Goal: Transaction & Acquisition: Book appointment/travel/reservation

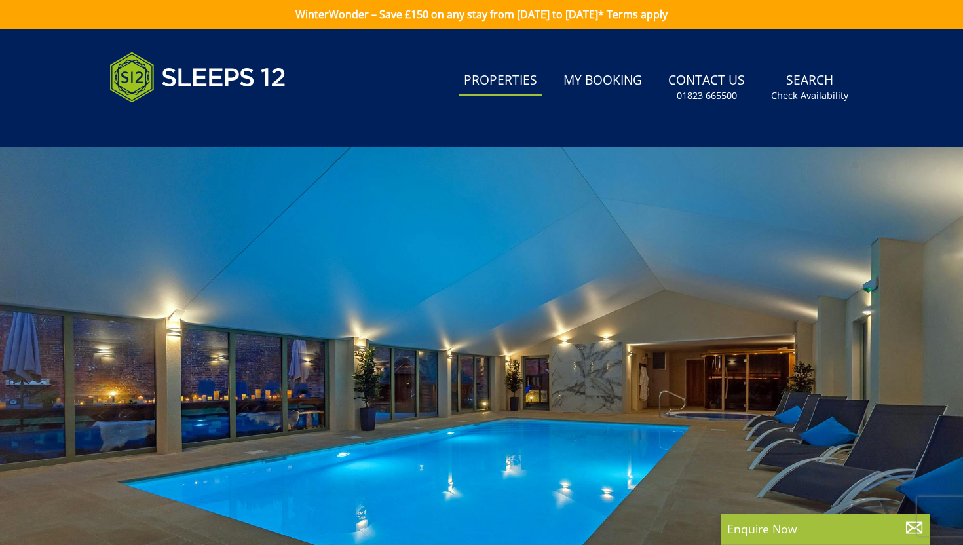
click at [507, 89] on link "Properties" at bounding box center [500, 80] width 84 height 29
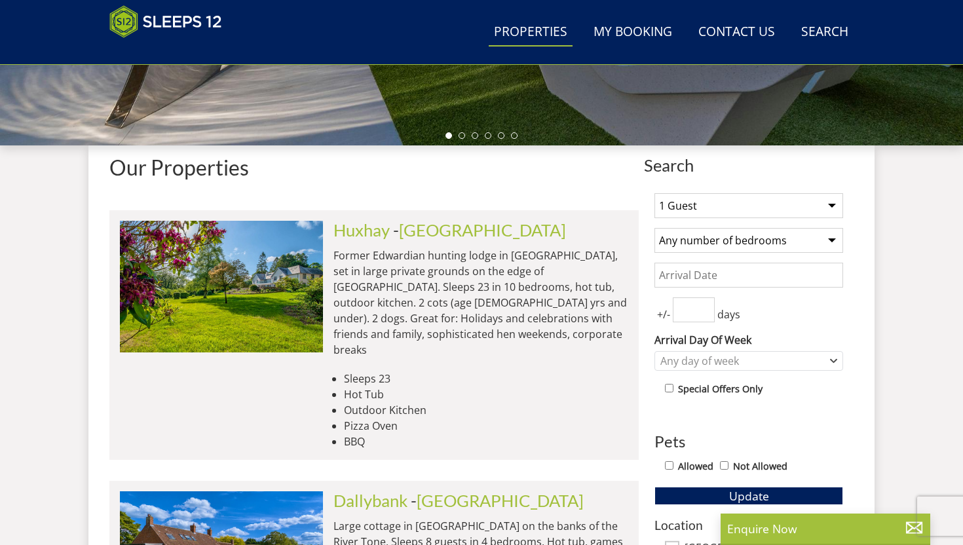
scroll to position [411, 0]
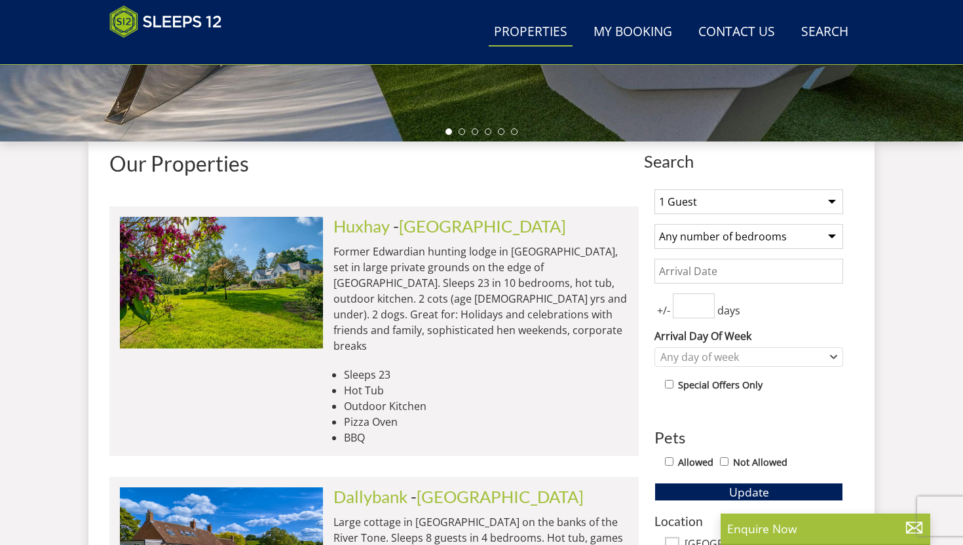
click at [770, 211] on select "1 Guest 2 Guests 3 Guests 4 Guests 5 Guests 6 Guests 7 Guests 8 Guests 9 Guests…" at bounding box center [748, 201] width 189 height 25
select select "16"
click at [654, 189] on select "1 Guest 2 Guests 3 Guests 4 Guests 5 Guests 6 Guests 7 Guests 8 Guests 9 Guests…" at bounding box center [748, 201] width 189 height 25
click at [813, 242] on select "Any number of bedrooms 4 Bedrooms 5 Bedrooms 6 Bedrooms 7 Bedrooms 8 Bedrooms 9…" at bounding box center [748, 236] width 189 height 25
select select "8"
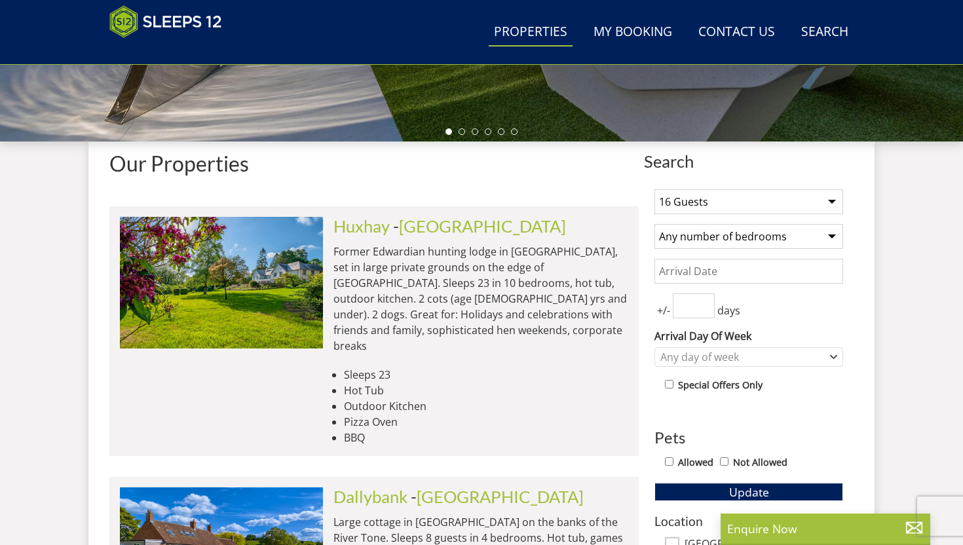
click at [654, 224] on select "Any number of bedrooms 4 Bedrooms 5 Bedrooms 6 Bedrooms 7 Bedrooms 8 Bedrooms 9…" at bounding box center [748, 236] width 189 height 25
click at [779, 276] on input "Date" at bounding box center [748, 271] width 189 height 25
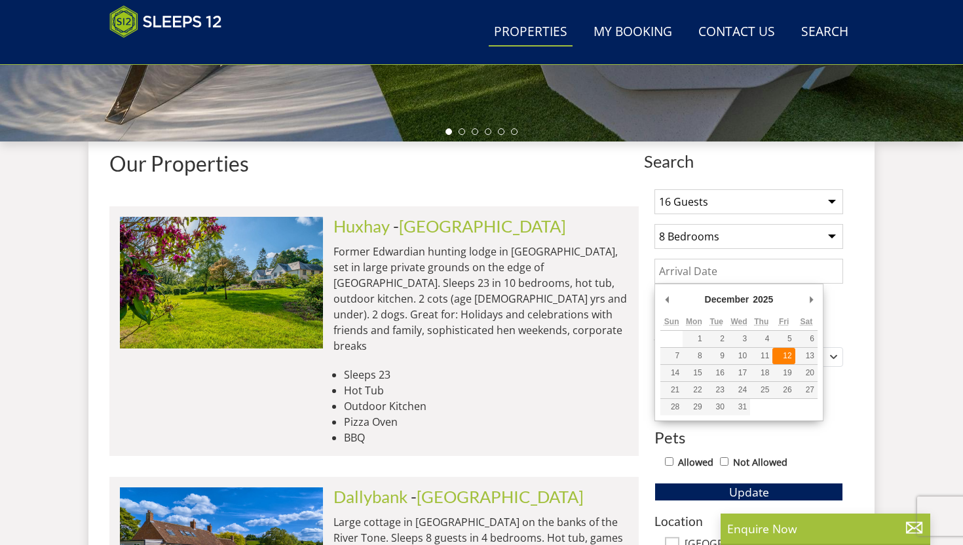
type input "[DATE]"
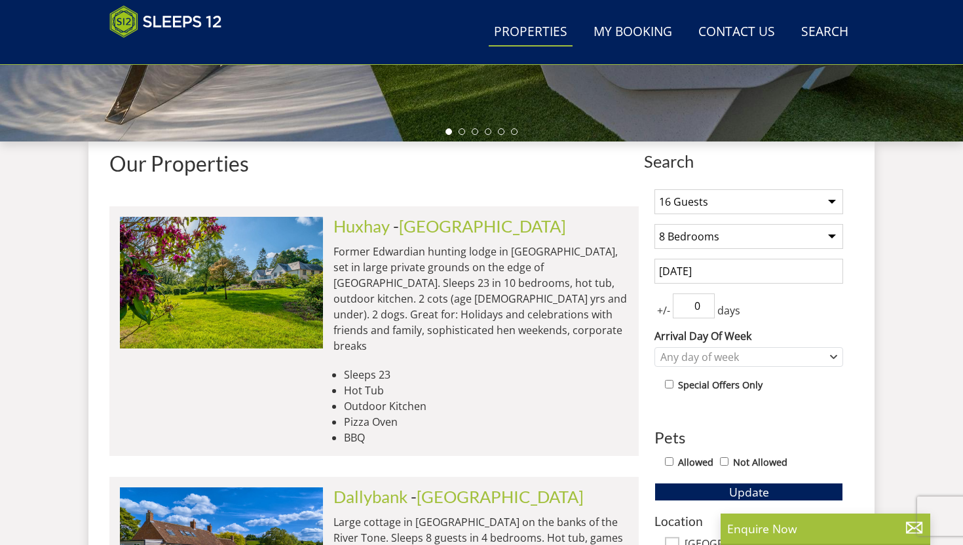
click at [703, 310] on input "0" at bounding box center [694, 305] width 42 height 25
type input "1"
click at [704, 301] on input "1" at bounding box center [694, 305] width 42 height 25
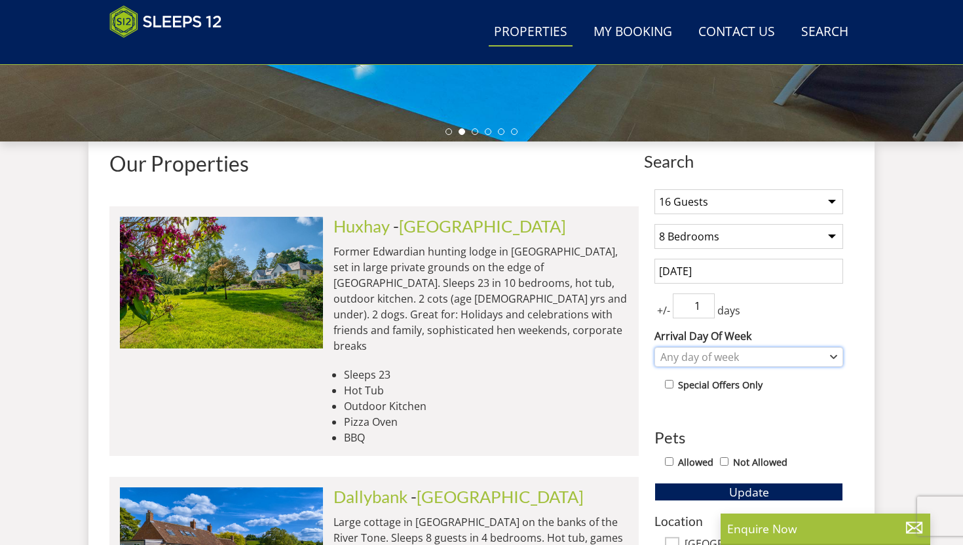
click at [722, 356] on div "Any day of week" at bounding box center [742, 357] width 170 height 14
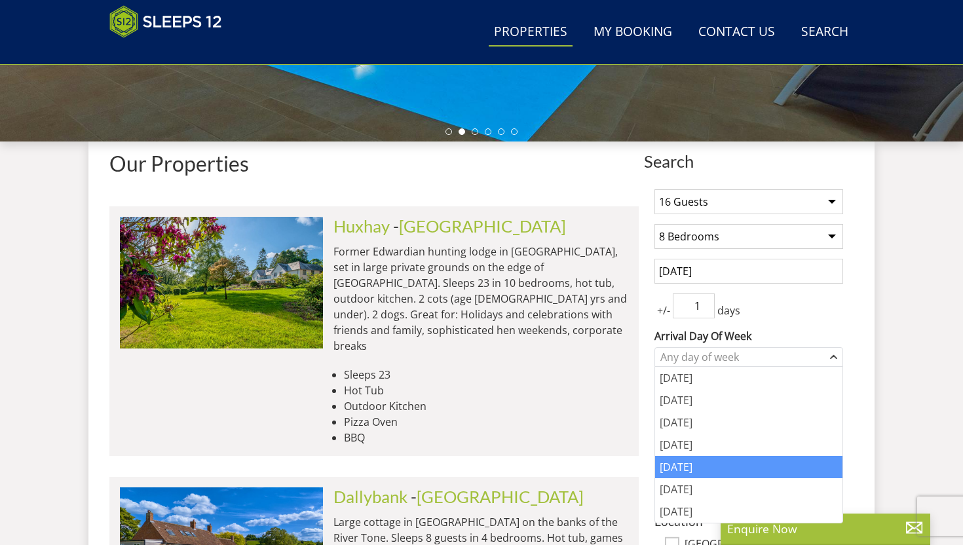
click at [708, 463] on div "[DATE]" at bounding box center [748, 467] width 187 height 22
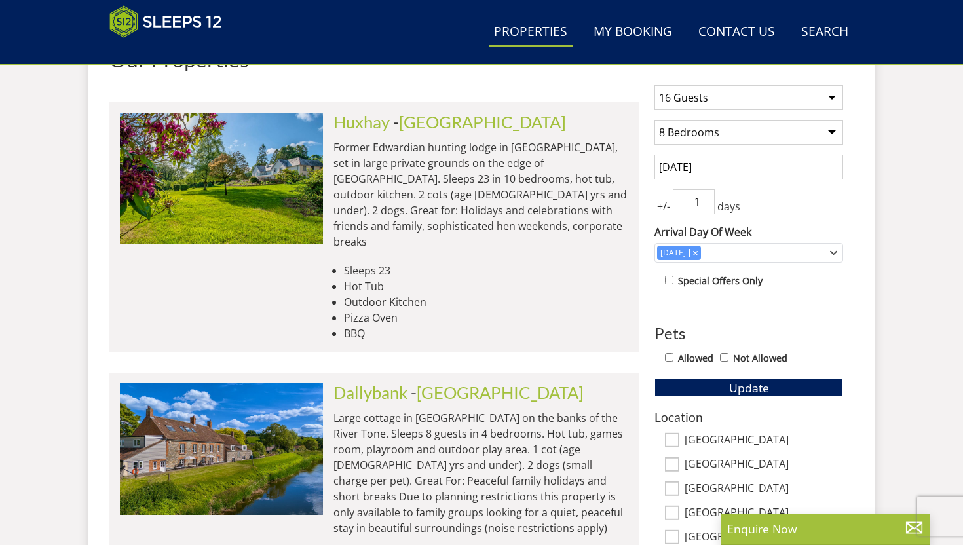
scroll to position [519, 0]
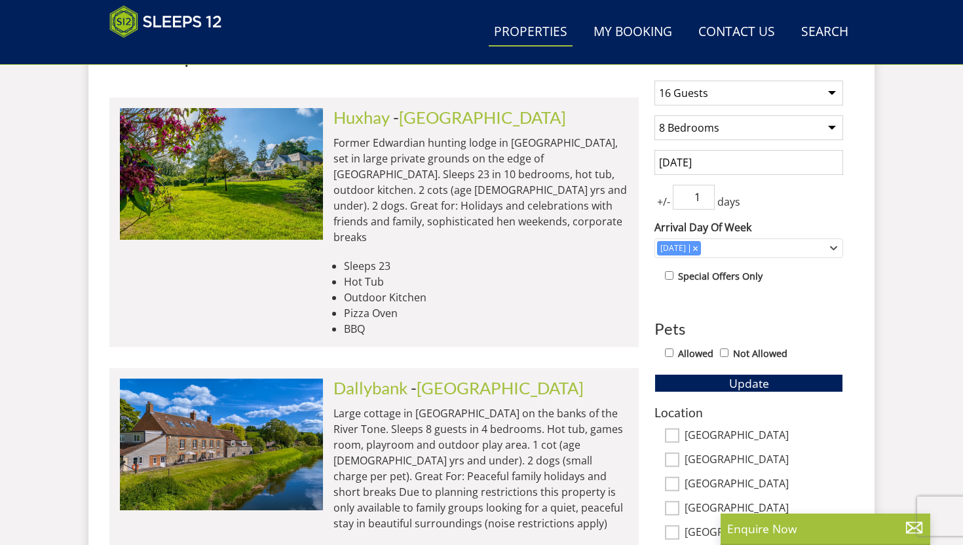
click at [674, 350] on div "Allowed Not Allowed" at bounding box center [754, 354] width 178 height 19
click at [668, 351] on input "Allowed" at bounding box center [669, 352] width 9 height 9
checkbox input "true"
click at [671, 379] on button "Update" at bounding box center [748, 383] width 189 height 18
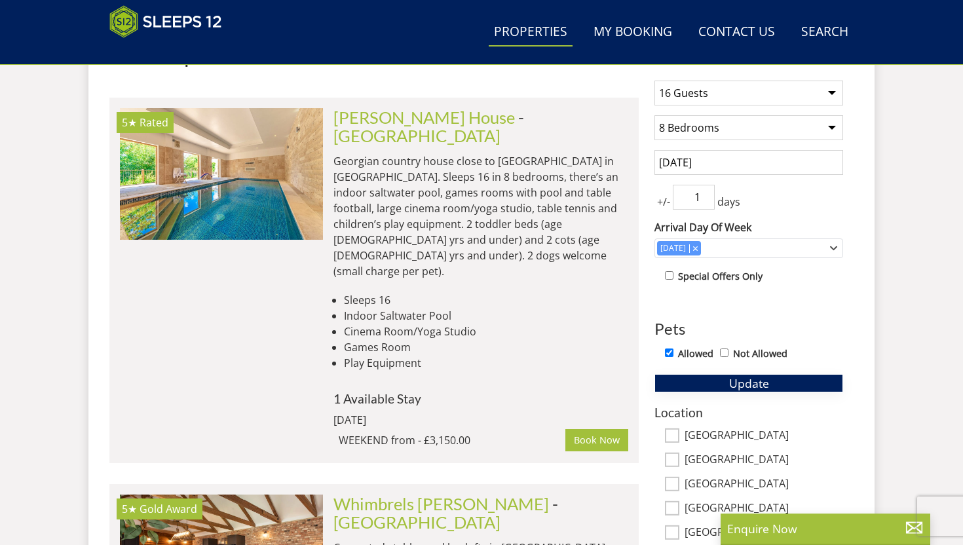
scroll to position [523, 0]
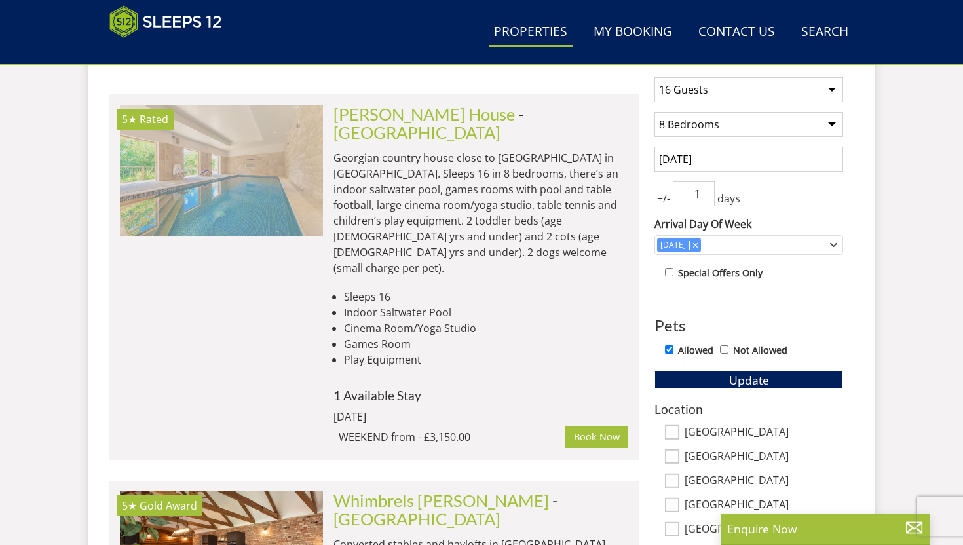
click at [292, 212] on img at bounding box center [221, 170] width 203 height 131
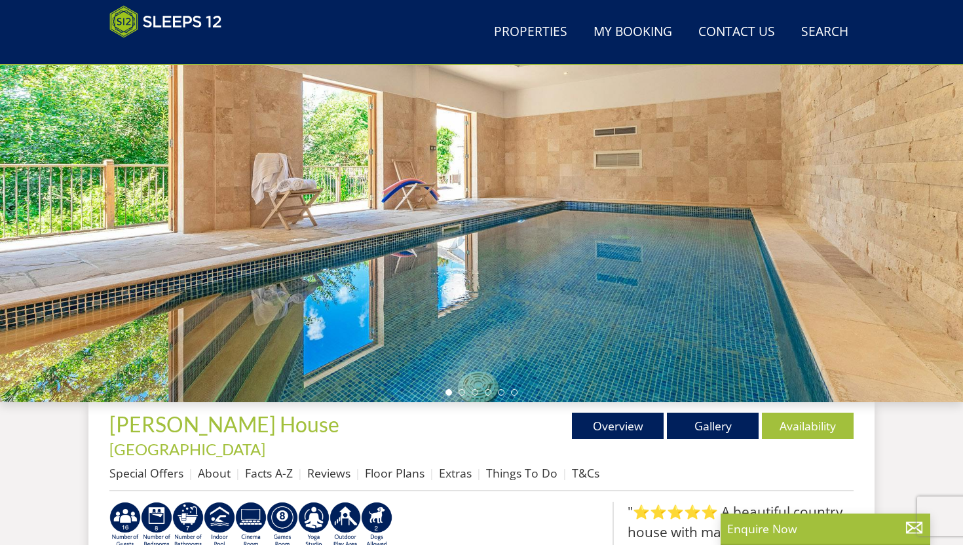
scroll to position [151, 0]
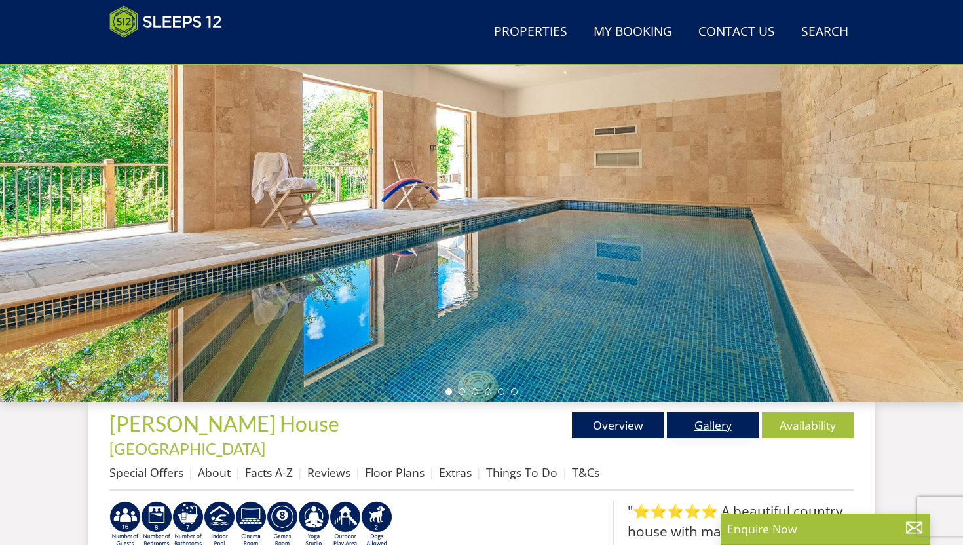
click at [678, 432] on link "Gallery" at bounding box center [713, 425] width 92 height 26
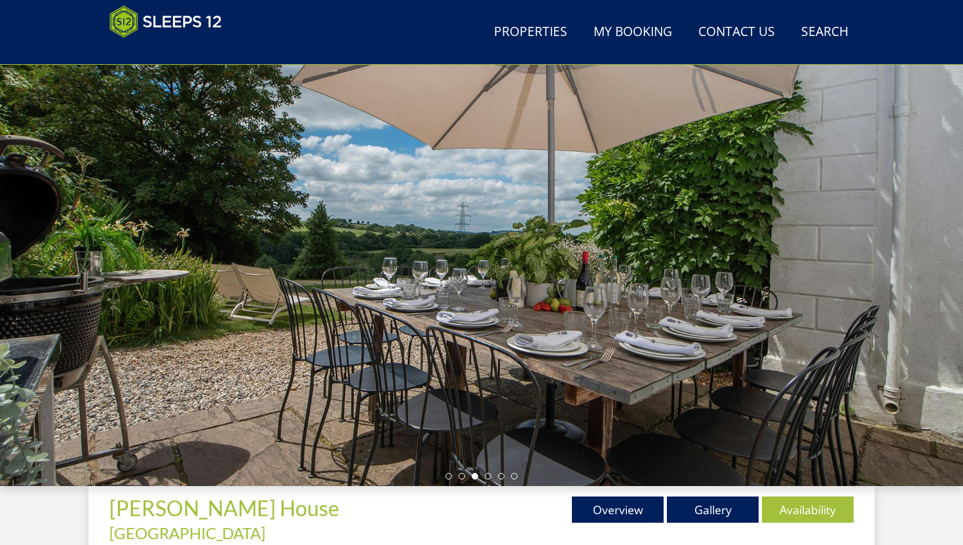
scroll to position [63, 0]
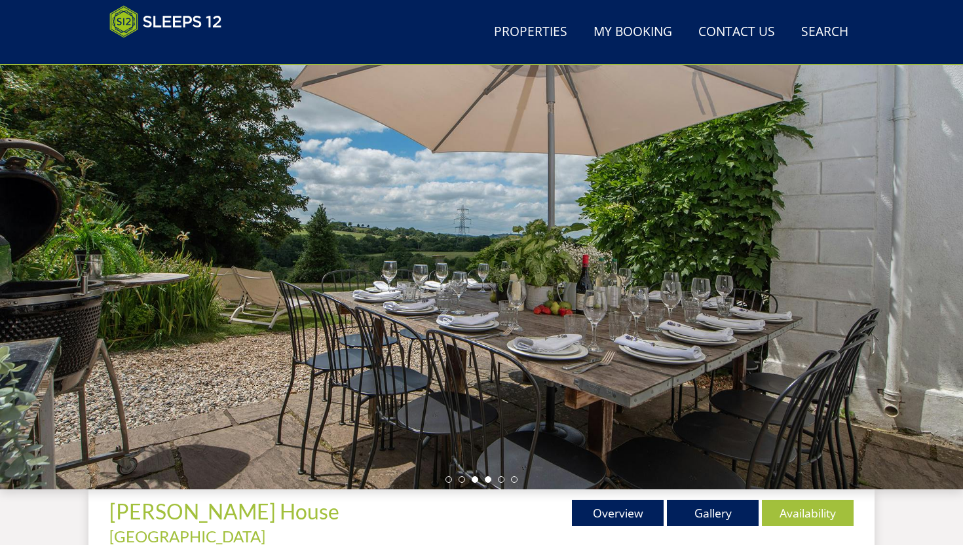
click at [488, 476] on li at bounding box center [488, 479] width 7 height 7
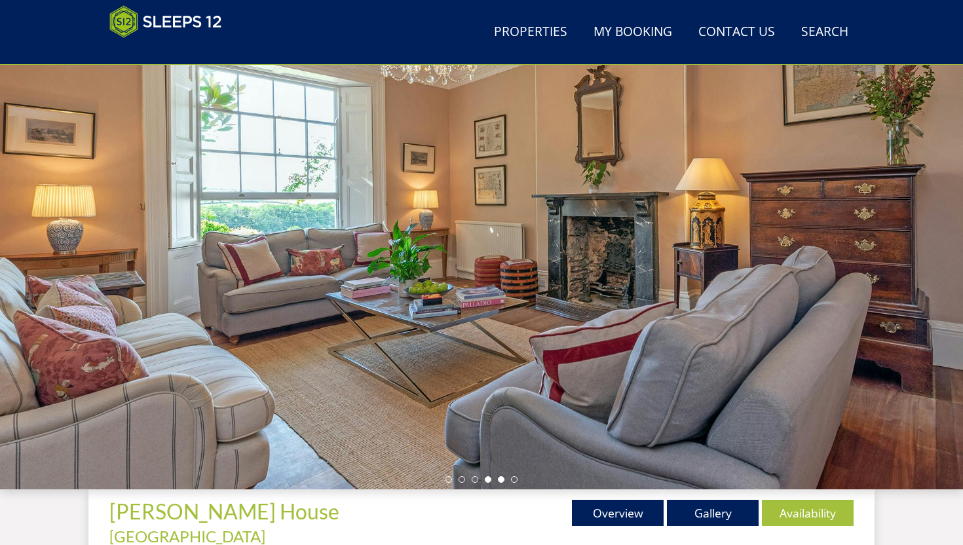
click at [502, 479] on li at bounding box center [501, 479] width 7 height 7
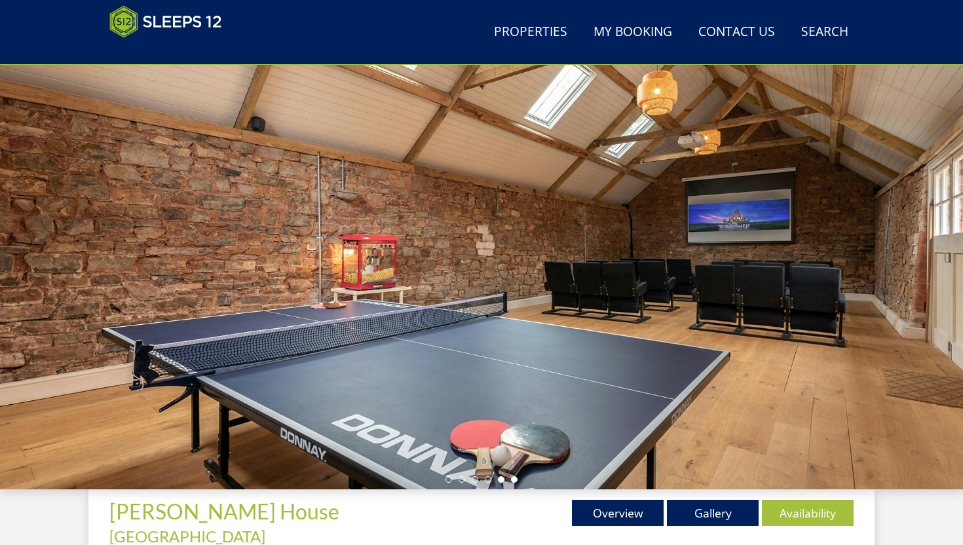
click at [513, 481] on li at bounding box center [514, 479] width 7 height 7
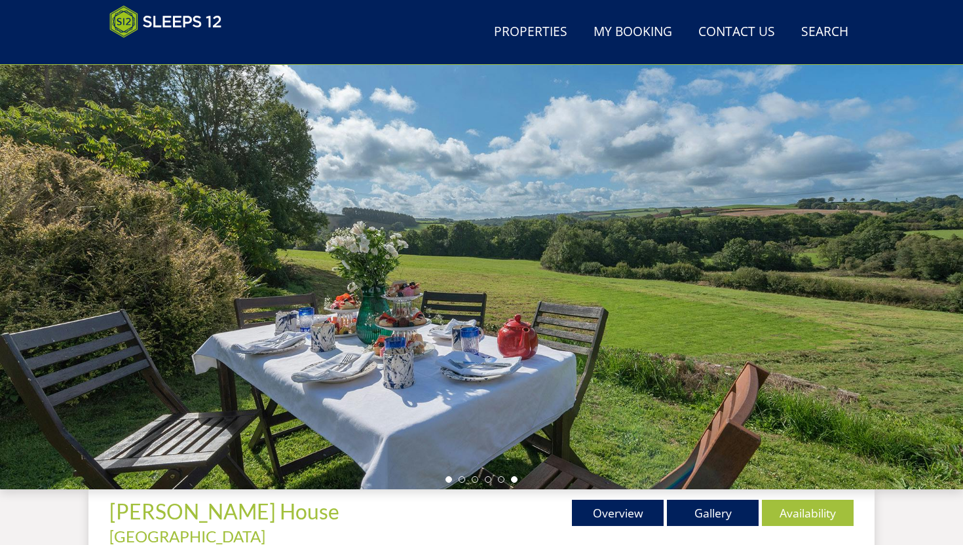
click at [449, 477] on li at bounding box center [448, 479] width 7 height 7
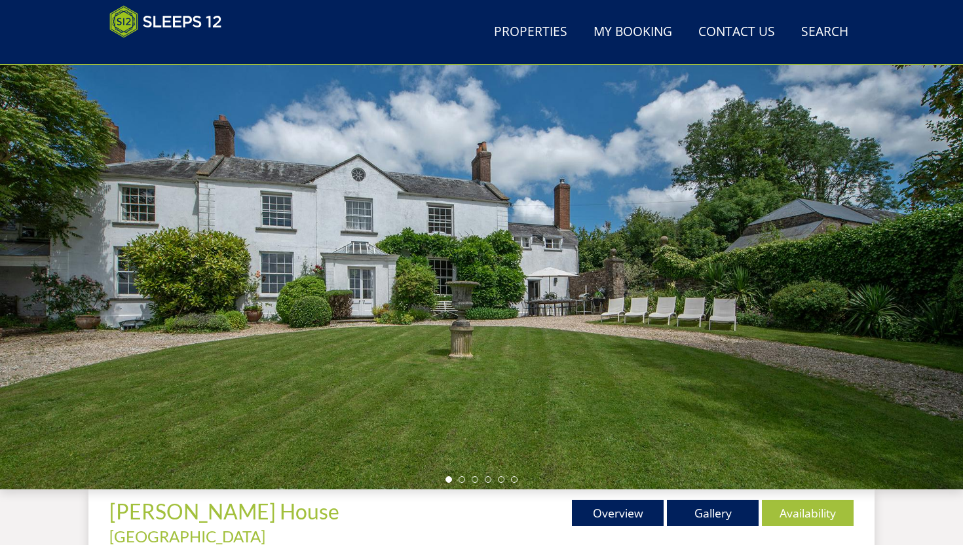
click at [466, 479] on ul at bounding box center [481, 479] width 72 height 7
click at [464, 481] on ul at bounding box center [481, 479] width 72 height 7
click at [462, 480] on li at bounding box center [461, 479] width 7 height 7
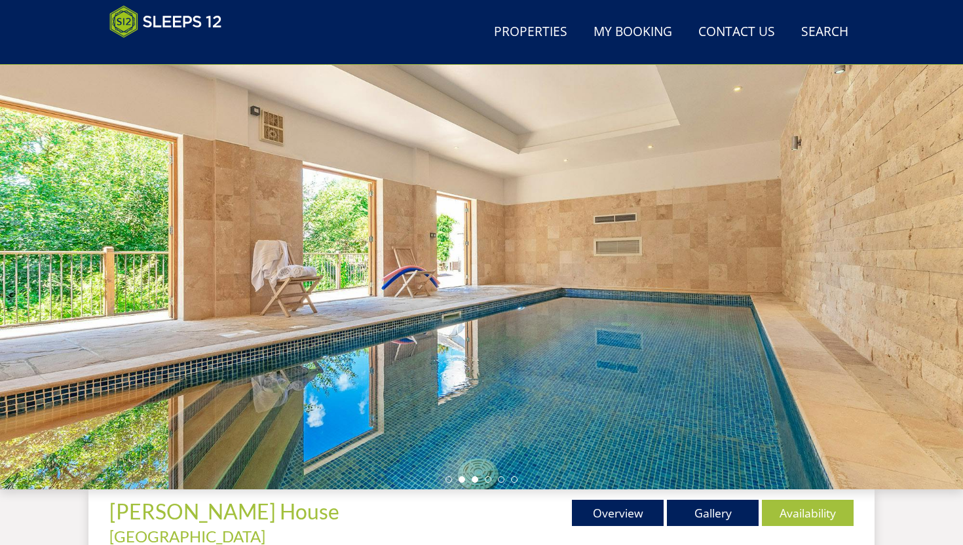
click at [475, 480] on li at bounding box center [475, 479] width 7 height 7
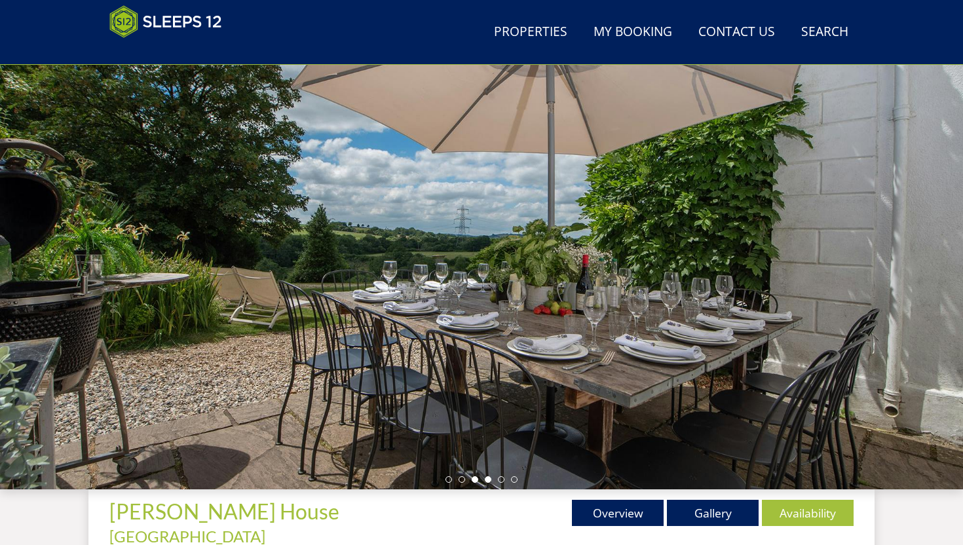
click at [486, 479] on li at bounding box center [488, 479] width 7 height 7
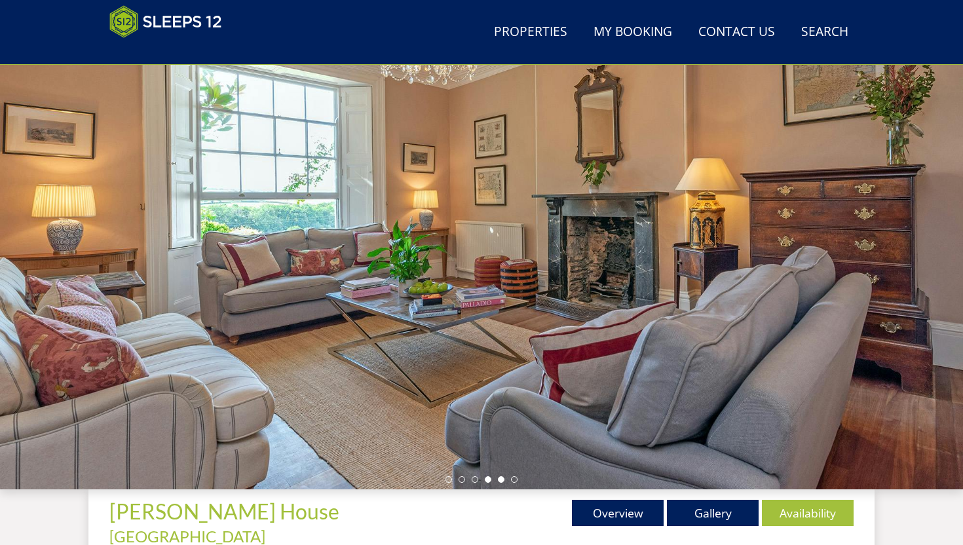
click at [500, 481] on li at bounding box center [501, 479] width 7 height 7
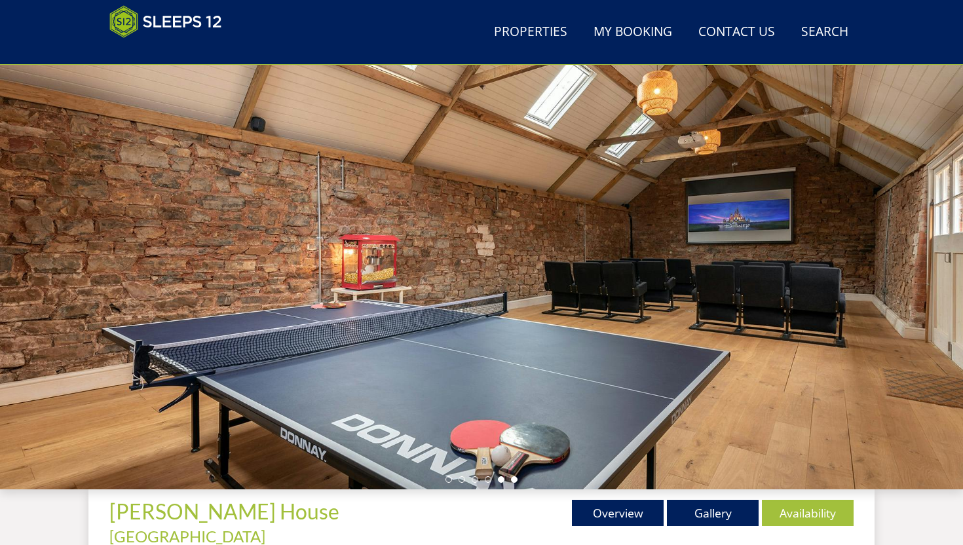
click at [513, 481] on li at bounding box center [514, 479] width 7 height 7
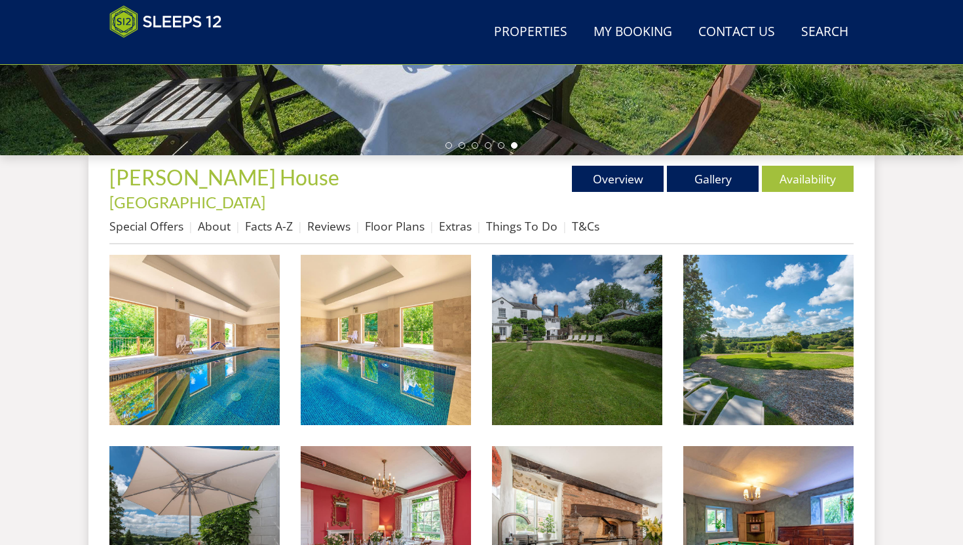
scroll to position [418, 0]
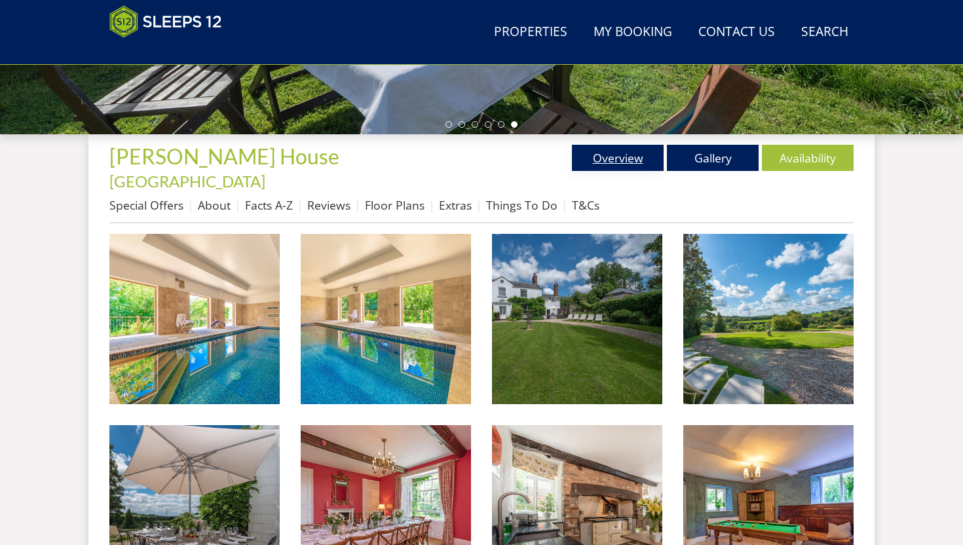
click at [590, 158] on link "Overview" at bounding box center [618, 158] width 92 height 26
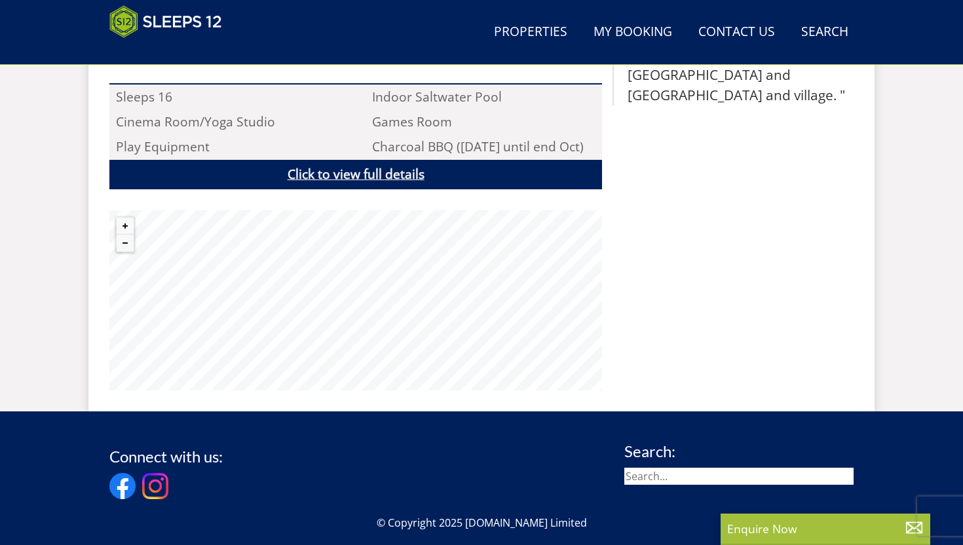
scroll to position [917, 0]
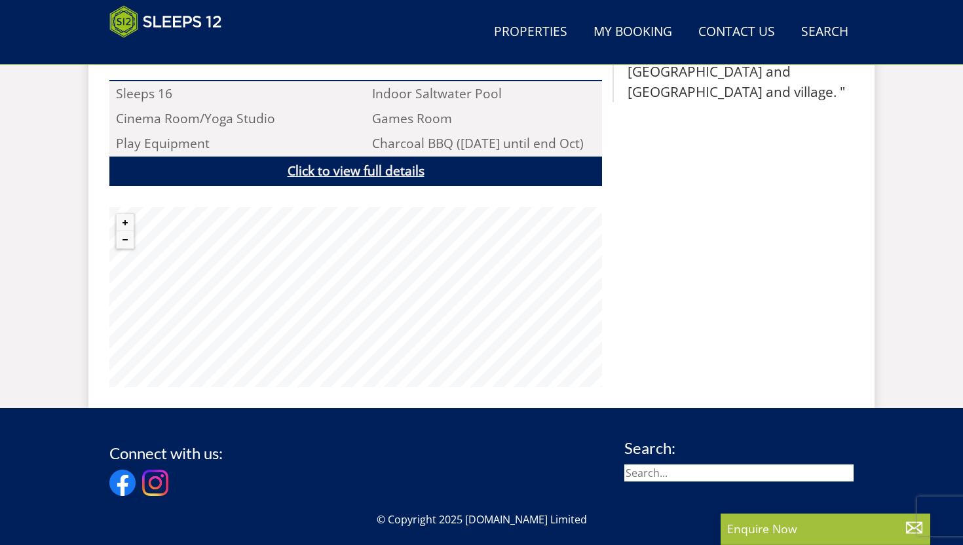
click at [394, 158] on link "Click to view full details" at bounding box center [355, 171] width 492 height 29
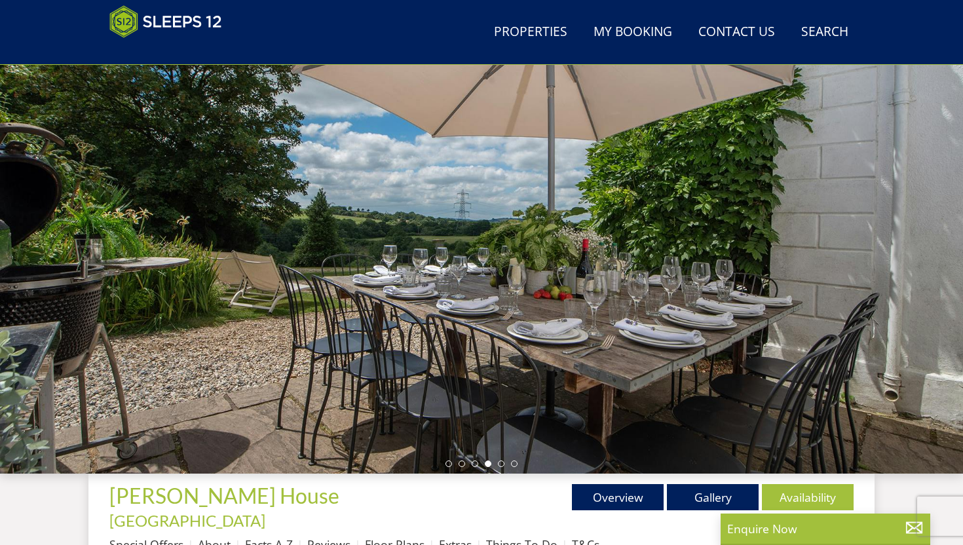
scroll to position [0, 0]
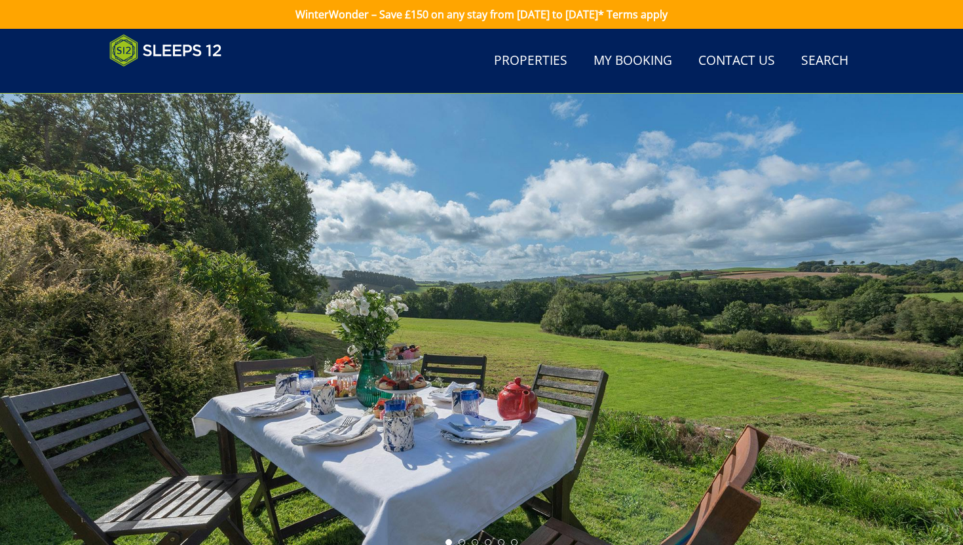
scroll to position [418, 0]
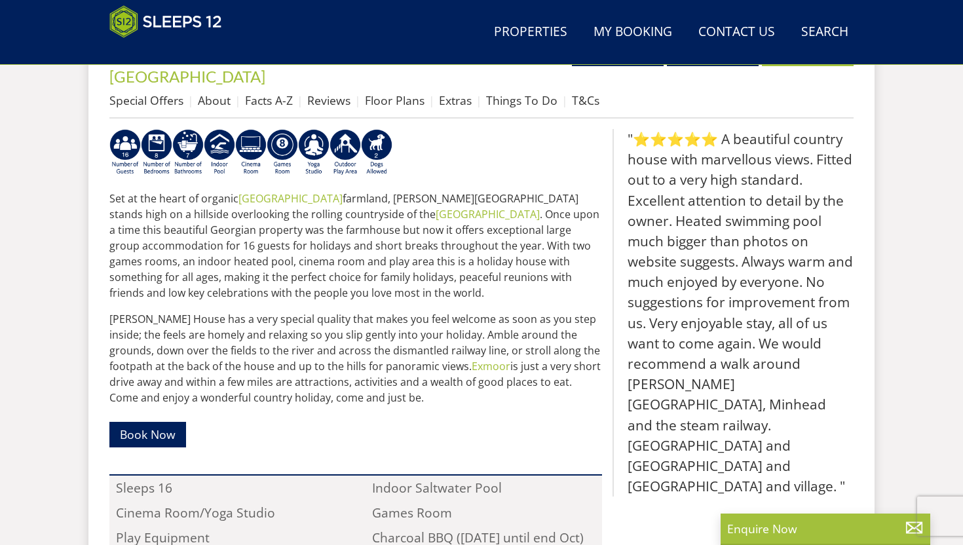
select select "16"
select select "8"
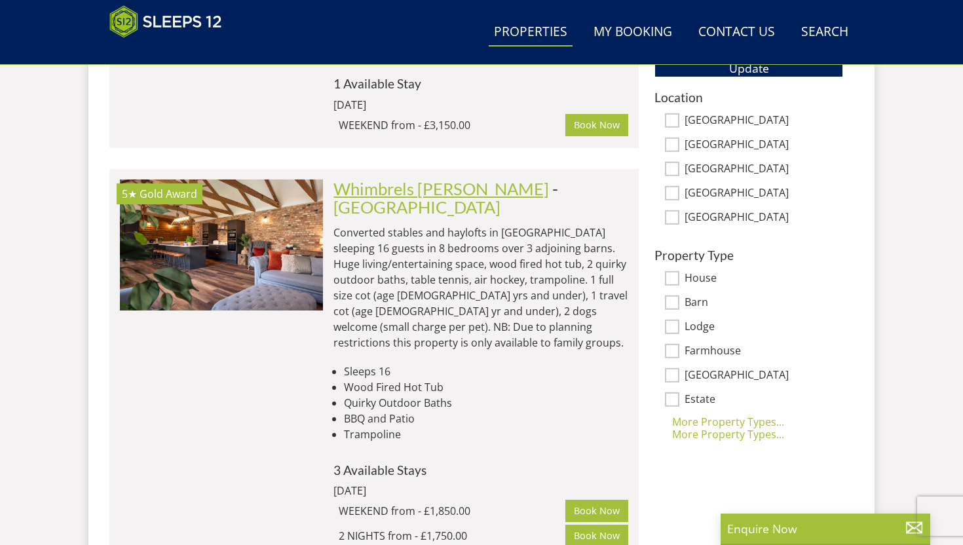
scroll to position [835, 0]
click at [428, 178] on link "Whimbrels [PERSON_NAME]" at bounding box center [440, 188] width 215 height 20
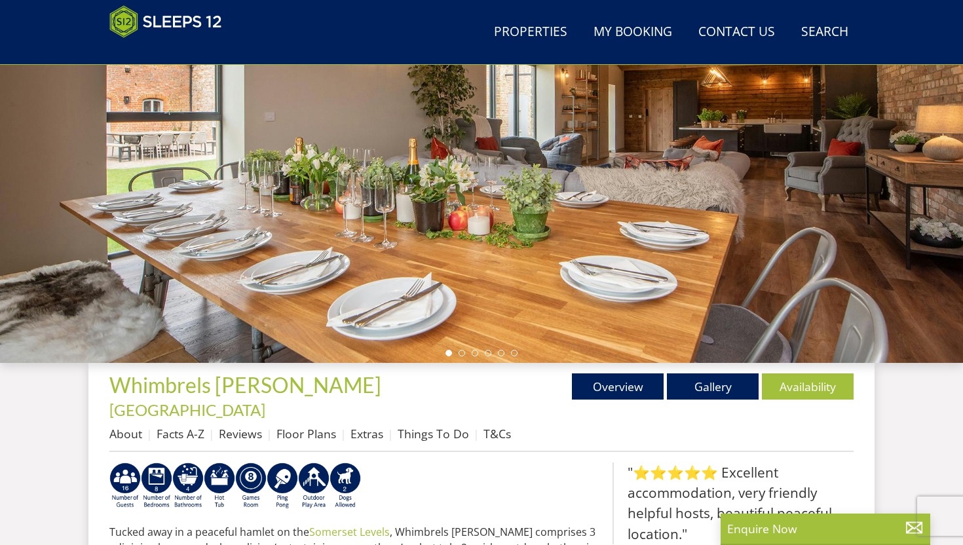
scroll to position [181, 0]
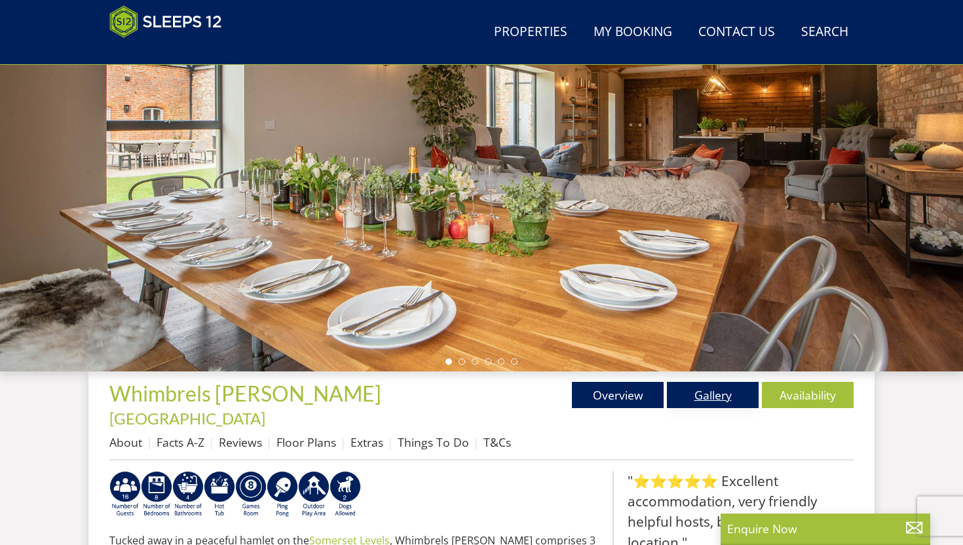
click at [703, 395] on link "Gallery" at bounding box center [713, 395] width 92 height 26
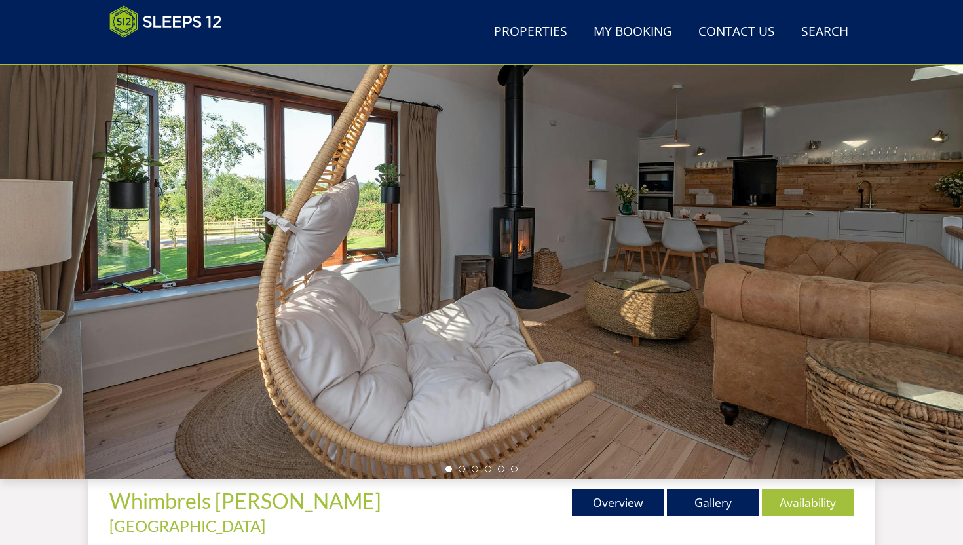
scroll to position [126, 0]
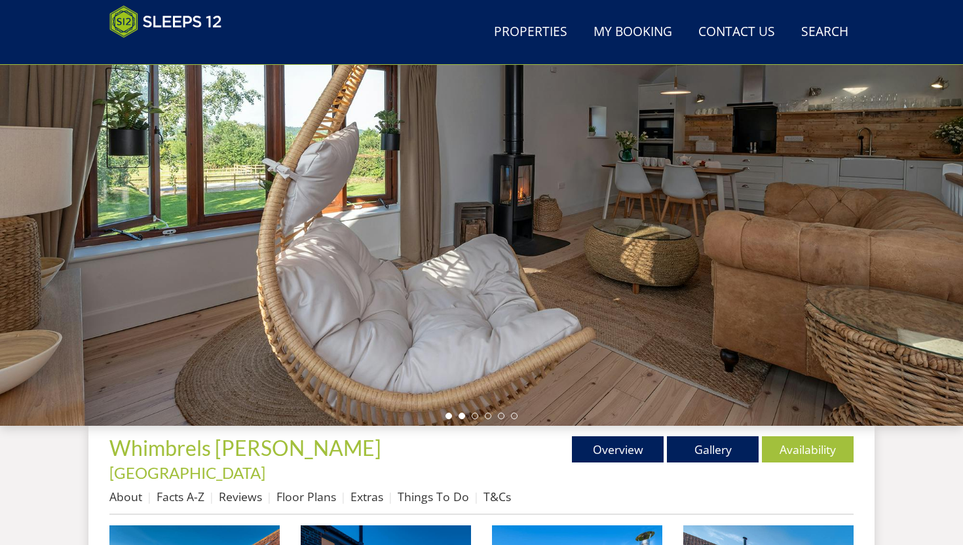
click at [460, 418] on li at bounding box center [461, 416] width 7 height 7
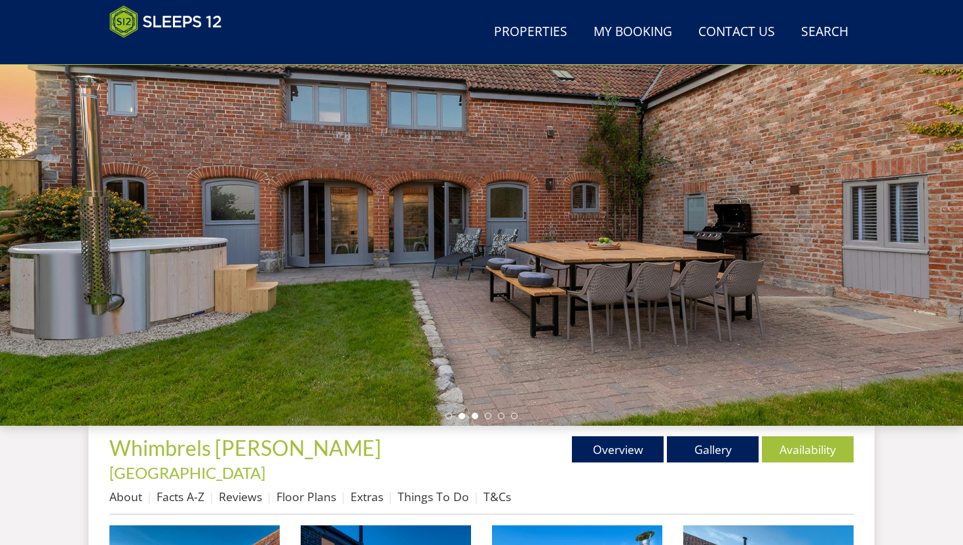
click at [474, 416] on li at bounding box center [475, 416] width 7 height 7
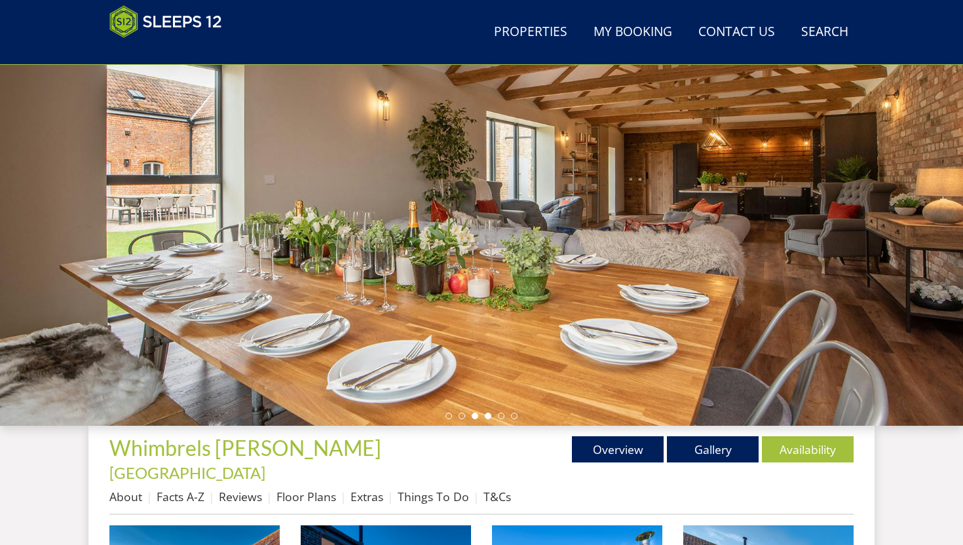
click at [487, 417] on li at bounding box center [488, 416] width 7 height 7
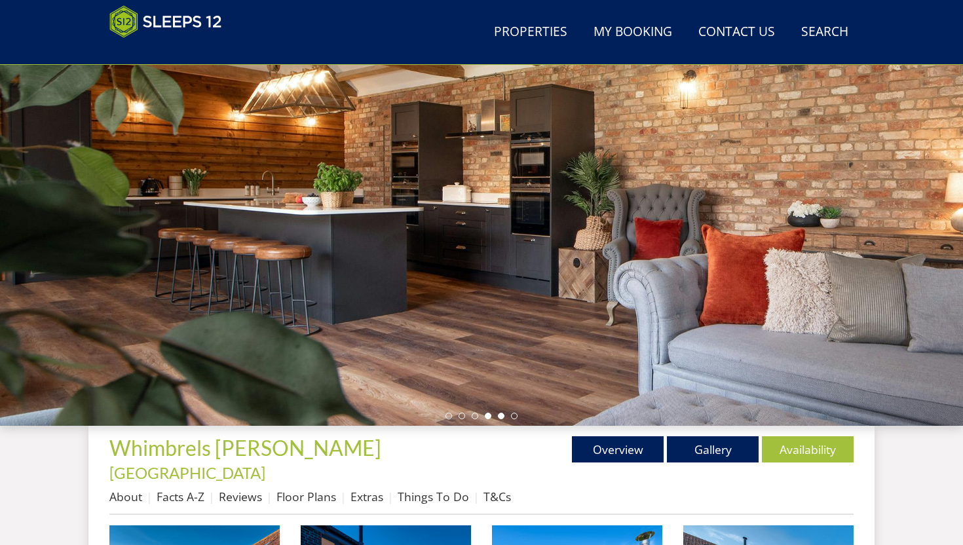
click at [502, 417] on li at bounding box center [501, 416] width 7 height 7
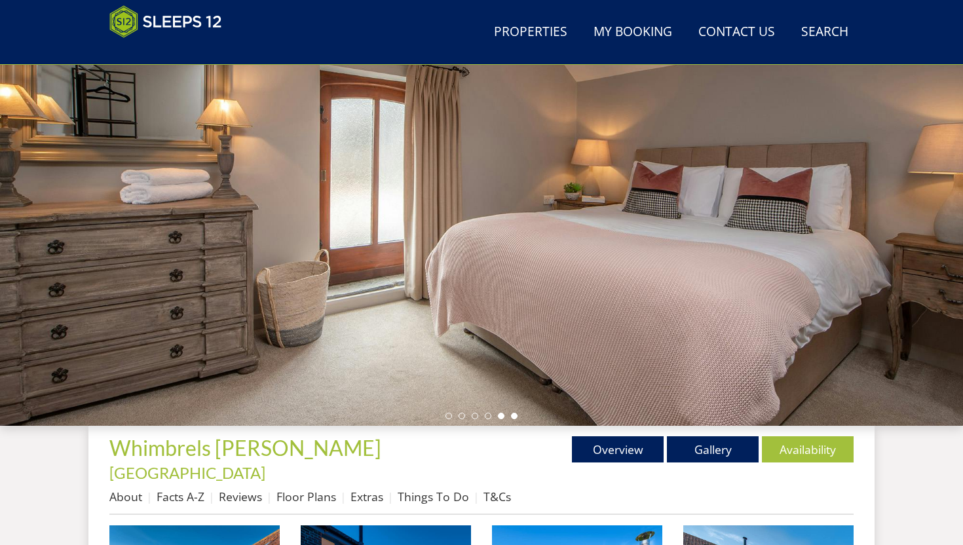
click at [515, 416] on li at bounding box center [514, 416] width 7 height 7
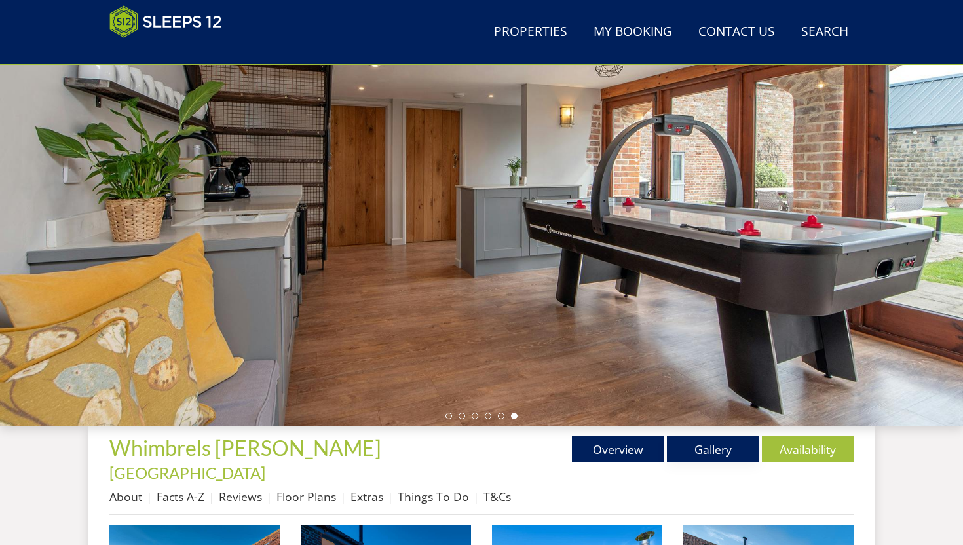
click at [697, 449] on link "Gallery" at bounding box center [713, 449] width 92 height 26
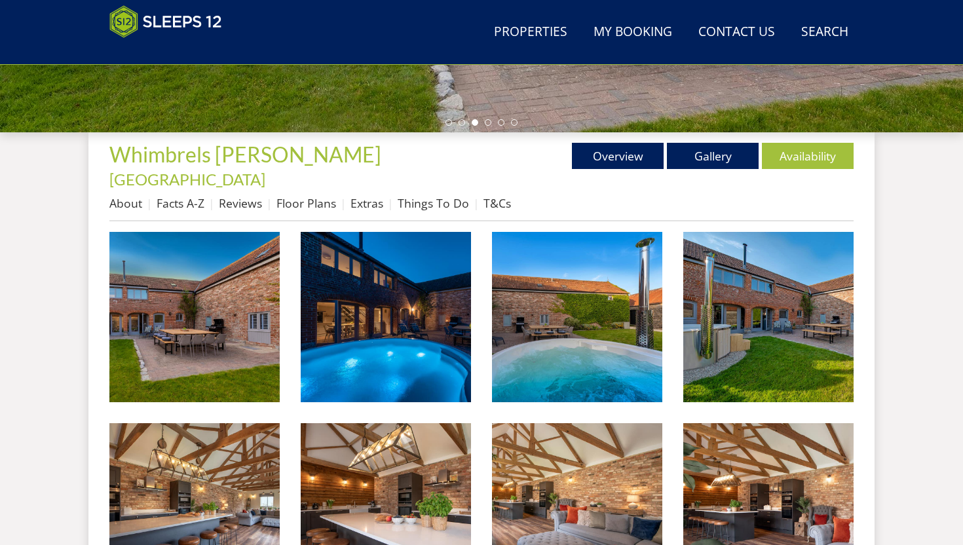
scroll to position [314, 0]
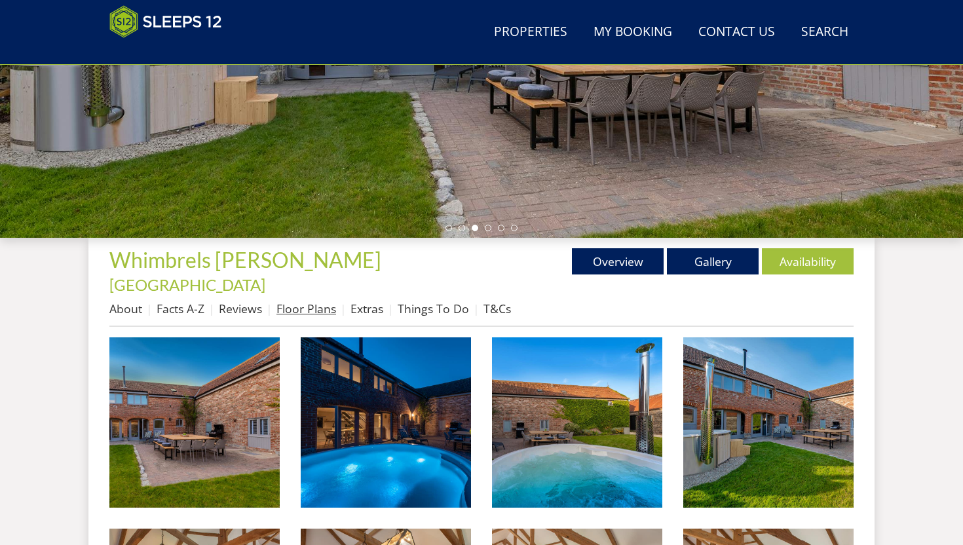
click at [321, 301] on link "Floor Plans" at bounding box center [306, 309] width 60 height 16
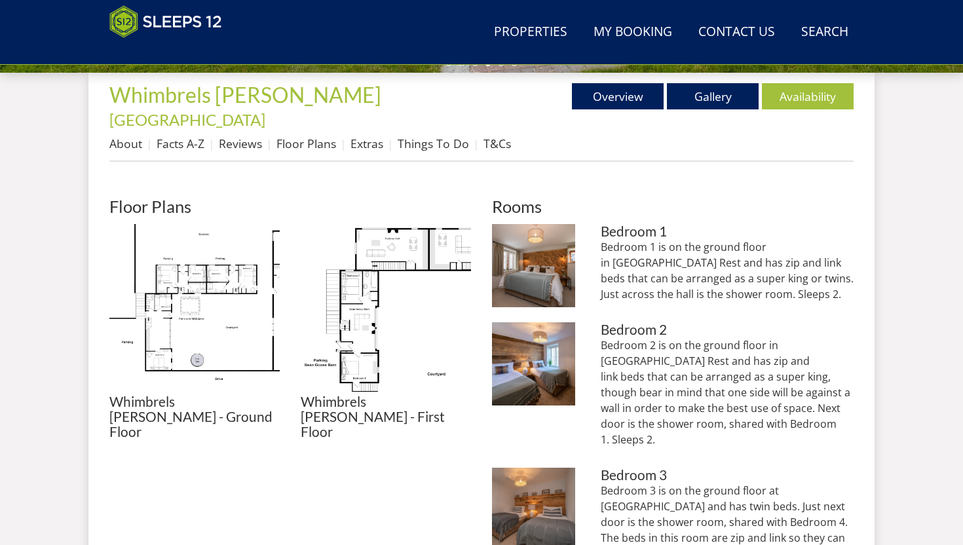
scroll to position [475, 0]
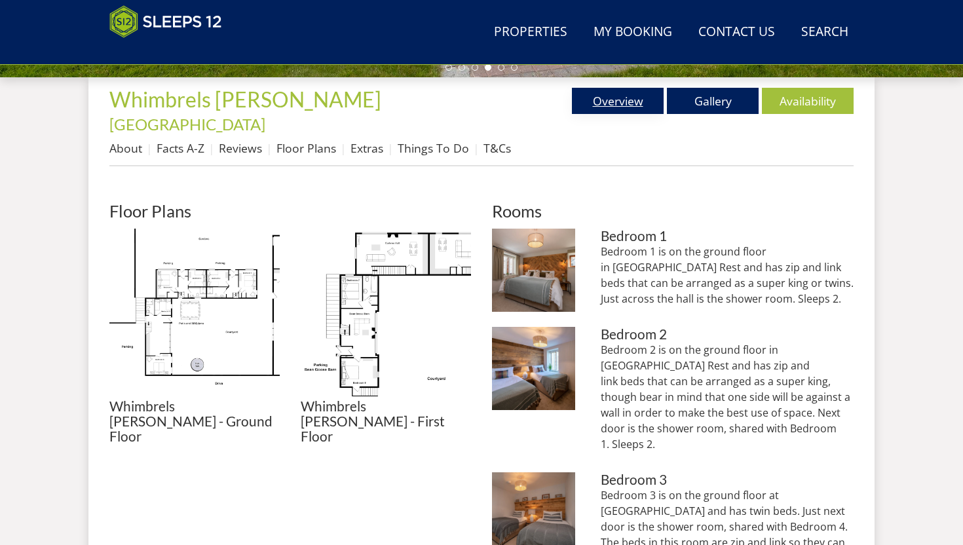
click at [623, 94] on link "Overview" at bounding box center [618, 101] width 92 height 26
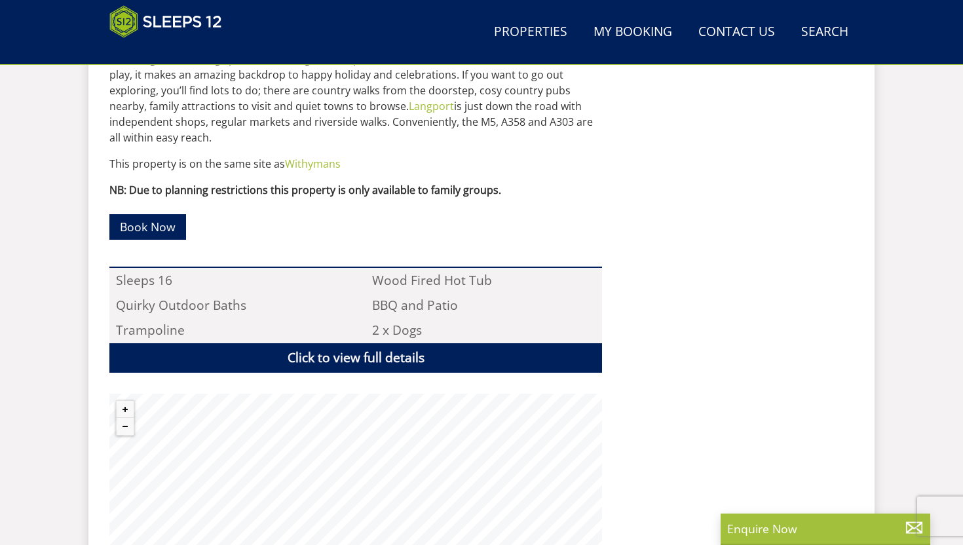
scroll to position [800, 0]
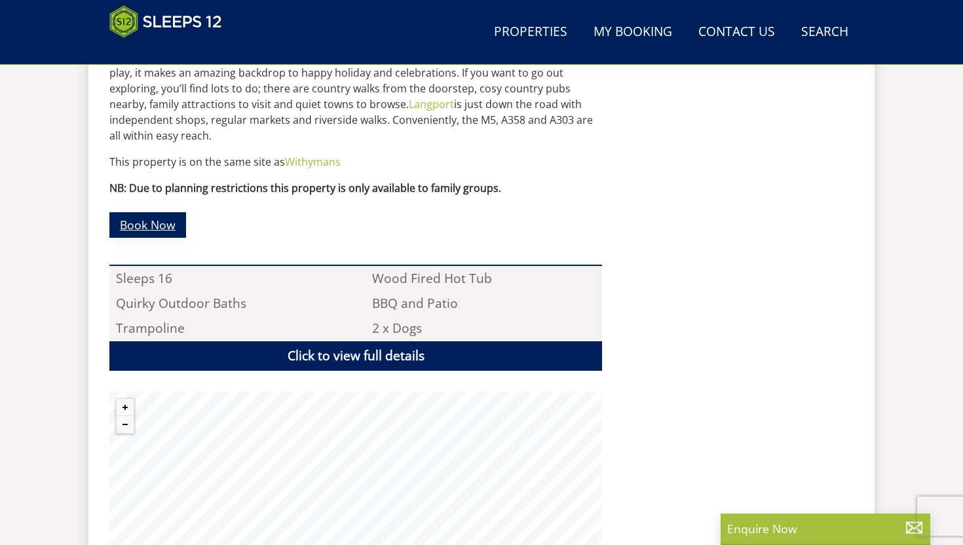
click at [164, 212] on link "Book Now" at bounding box center [147, 225] width 77 height 26
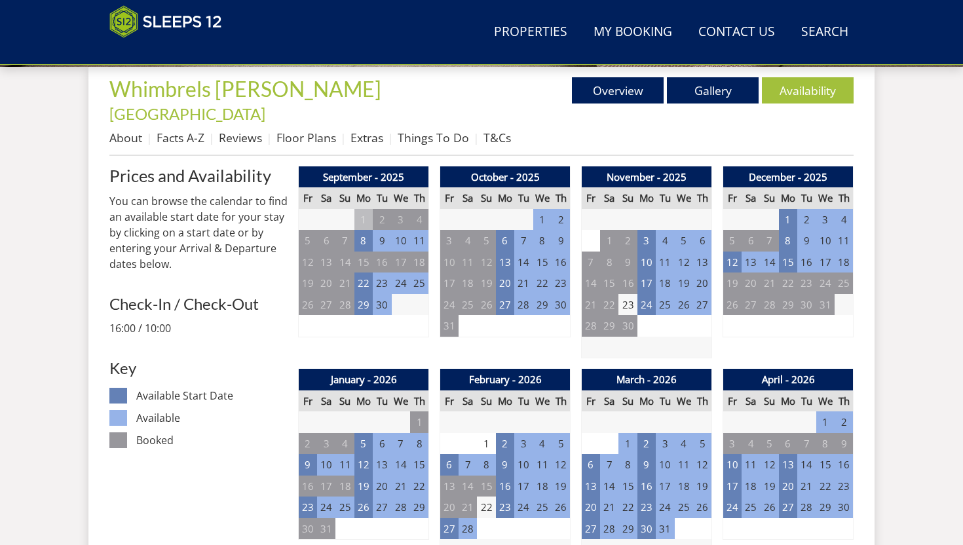
scroll to position [530, 0]
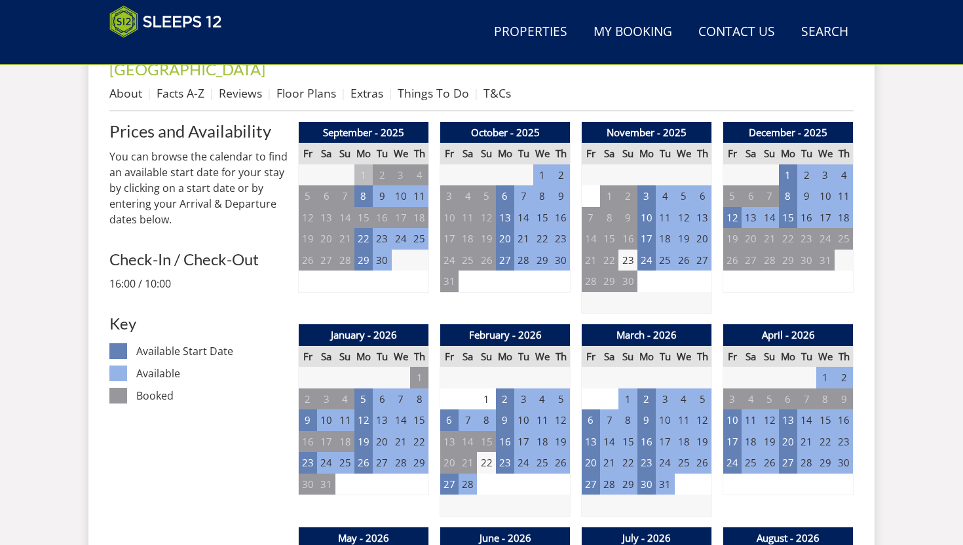
click at [842, 185] on td "11" at bounding box center [843, 196] width 18 height 22
click at [783, 185] on td "8" at bounding box center [788, 196] width 18 height 22
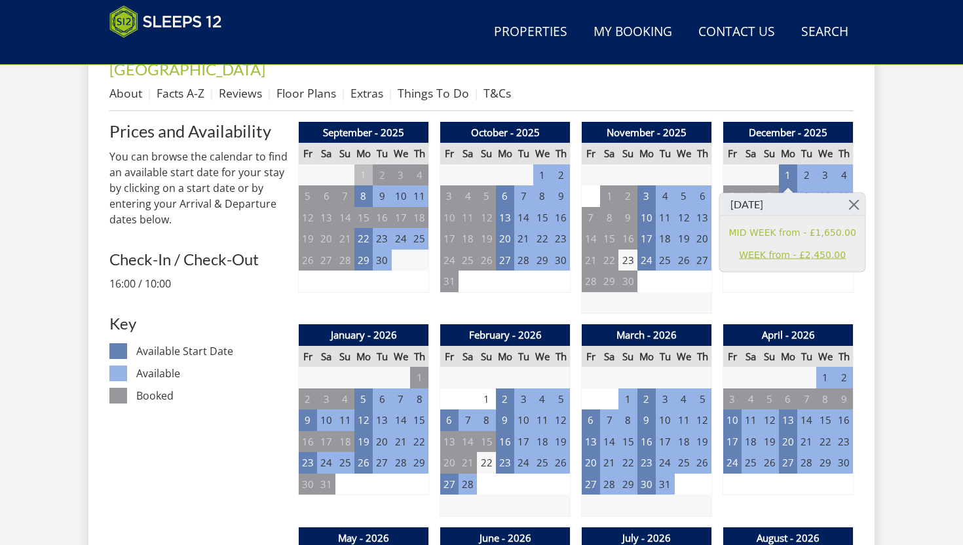
click at [825, 255] on link "WEEK from - £2,450.00" at bounding box center [792, 255] width 127 height 14
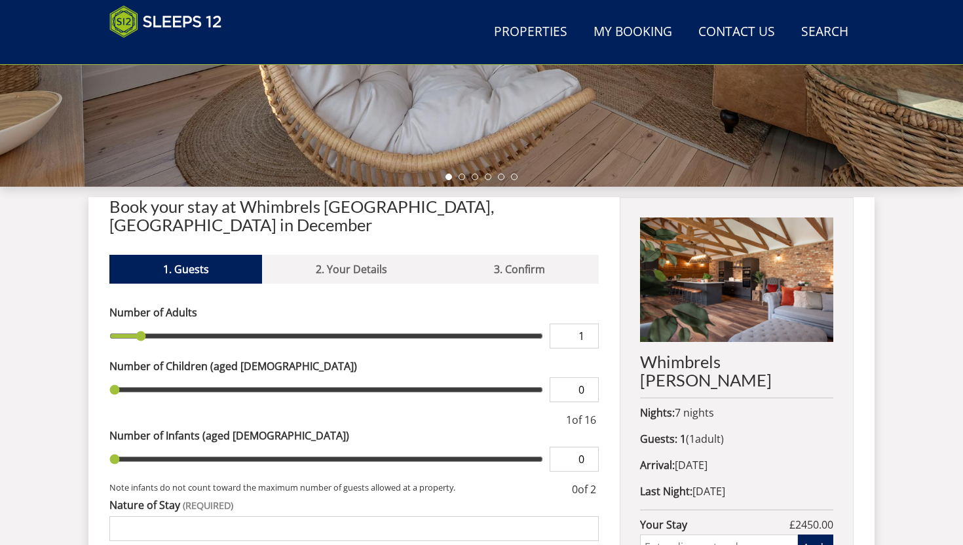
scroll to position [367, 0]
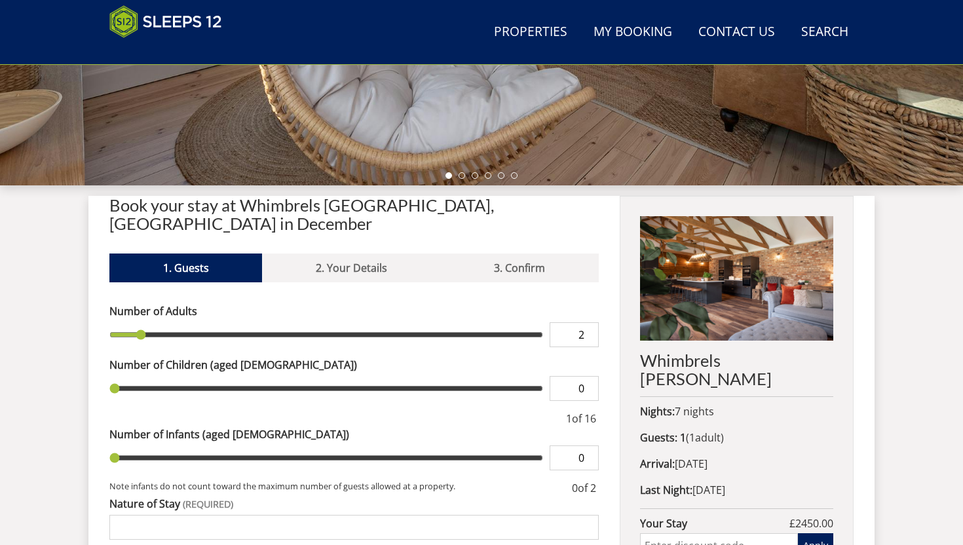
type input "2"
click at [589, 322] on input "2" at bounding box center [573, 334] width 49 height 25
type input "2"
type input "3"
click at [589, 322] on input "3" at bounding box center [573, 334] width 49 height 25
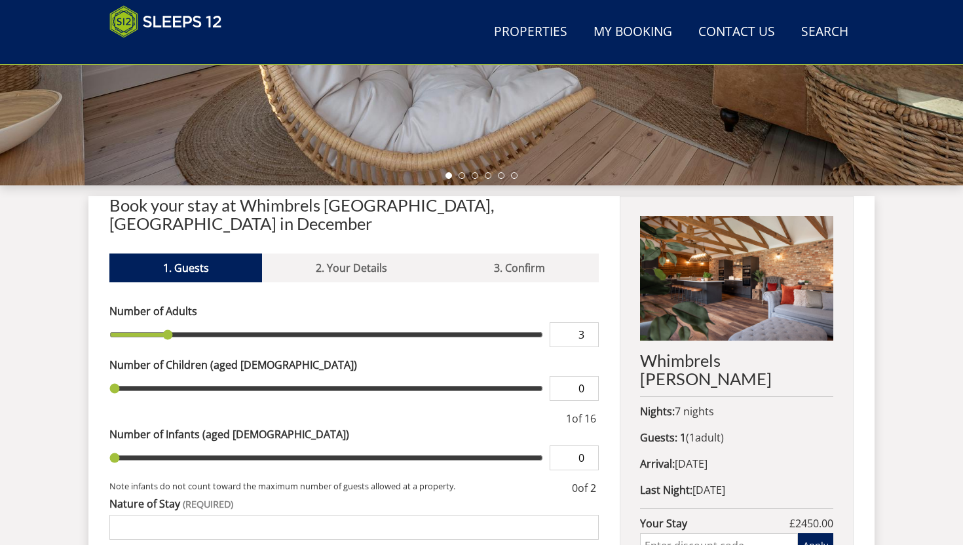
type input "3"
type input "4"
click at [589, 322] on input "4" at bounding box center [573, 334] width 49 height 25
type input "4"
type input "5"
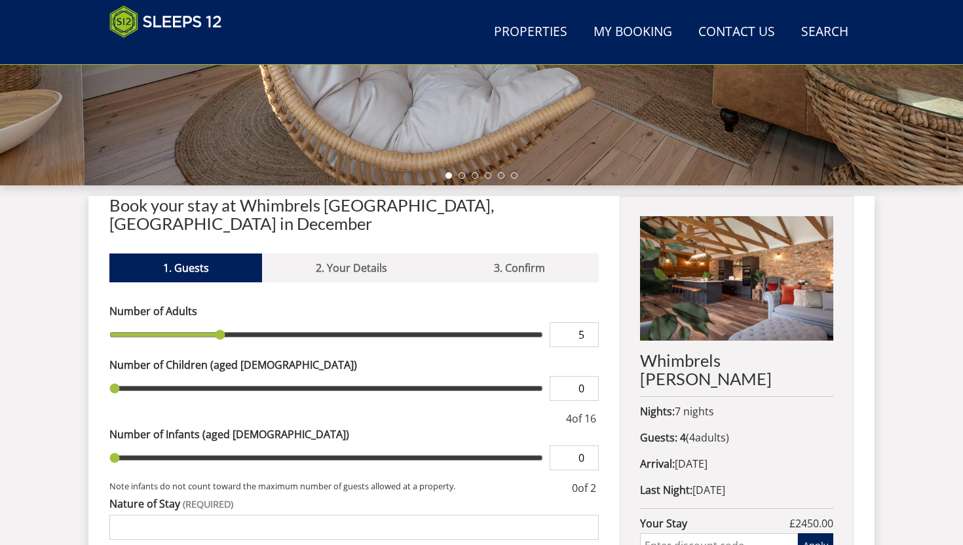
click at [589, 322] on input "5" at bounding box center [573, 334] width 49 height 25
type input "5"
type input "6"
click at [589, 322] on input "6" at bounding box center [573, 334] width 49 height 25
type input "6"
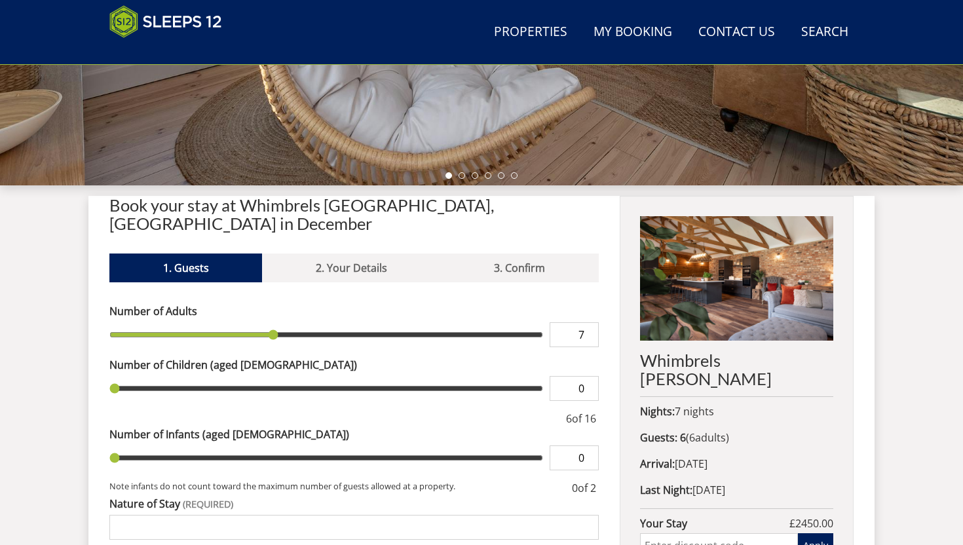
type input "7"
click at [589, 322] on input "7" at bounding box center [573, 334] width 49 height 25
type input "7"
type input "8"
click at [589, 322] on input "8" at bounding box center [573, 334] width 49 height 25
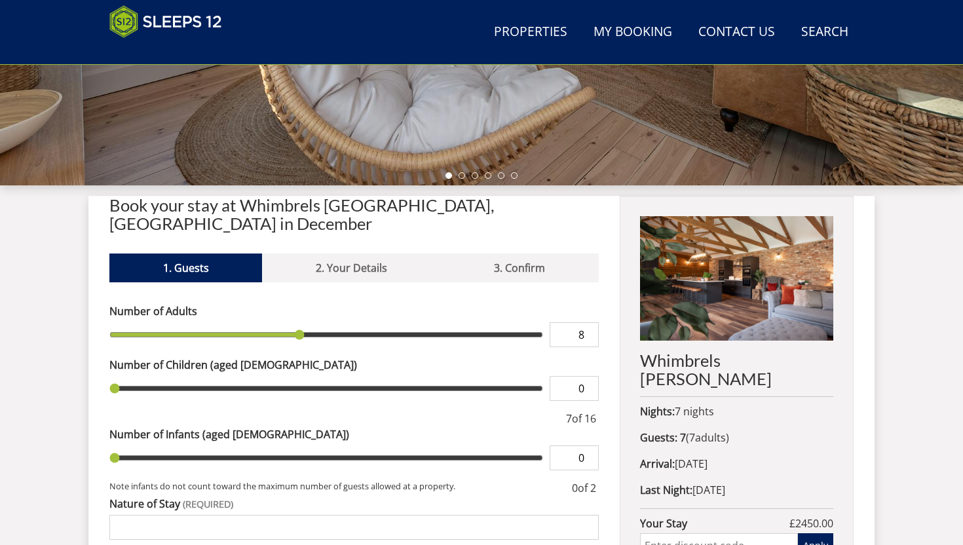
type input "8"
type input "9"
click at [589, 322] on input "9" at bounding box center [573, 334] width 49 height 25
type input "9"
type input "10"
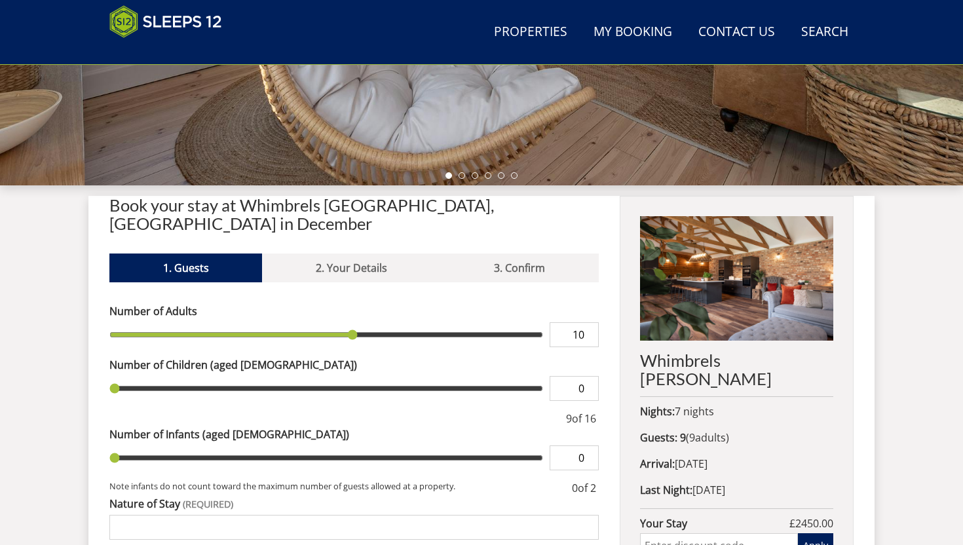
click at [589, 322] on input "10" at bounding box center [573, 334] width 49 height 25
type input "10"
type input "11"
click at [589, 322] on input "11" at bounding box center [573, 334] width 49 height 25
type input "11"
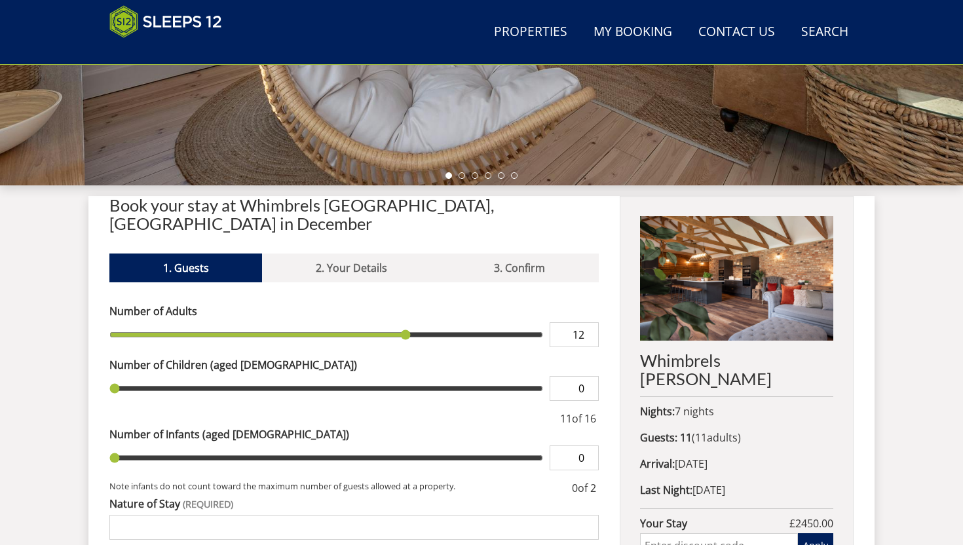
type input "12"
click at [589, 322] on input "12" at bounding box center [573, 334] width 49 height 25
type input "12"
type input "13"
click at [589, 322] on input "13" at bounding box center [573, 334] width 49 height 25
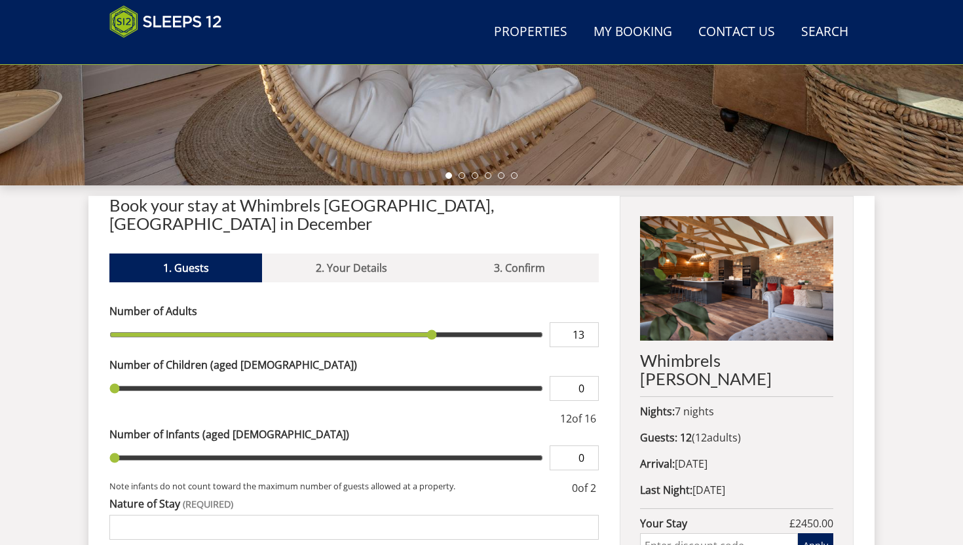
type input "13"
type input "14"
click at [589, 322] on input "14" at bounding box center [573, 334] width 49 height 25
type input "14"
type input "15"
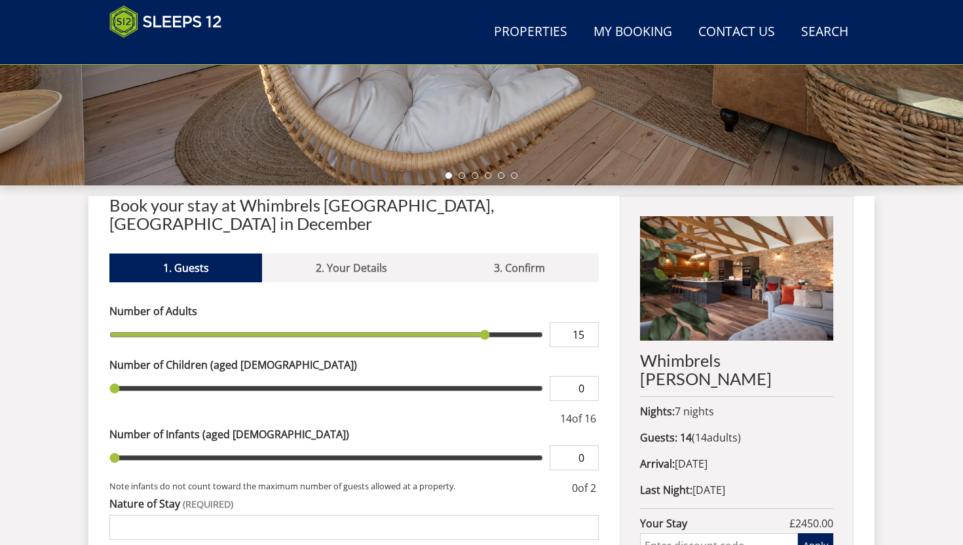
click at [589, 322] on input "15" at bounding box center [573, 334] width 49 height 25
type input "15"
type input "16"
click at [589, 322] on input "16" at bounding box center [573, 334] width 49 height 25
type input "16"
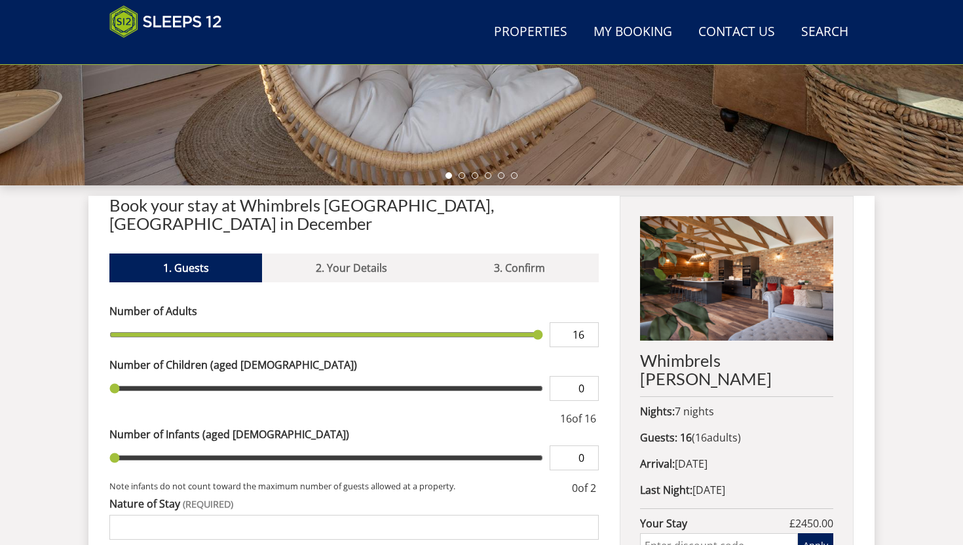
click at [589, 376] on input "0" at bounding box center [573, 388] width 49 height 25
click at [587, 376] on input "0" at bounding box center [573, 388] width 49 height 25
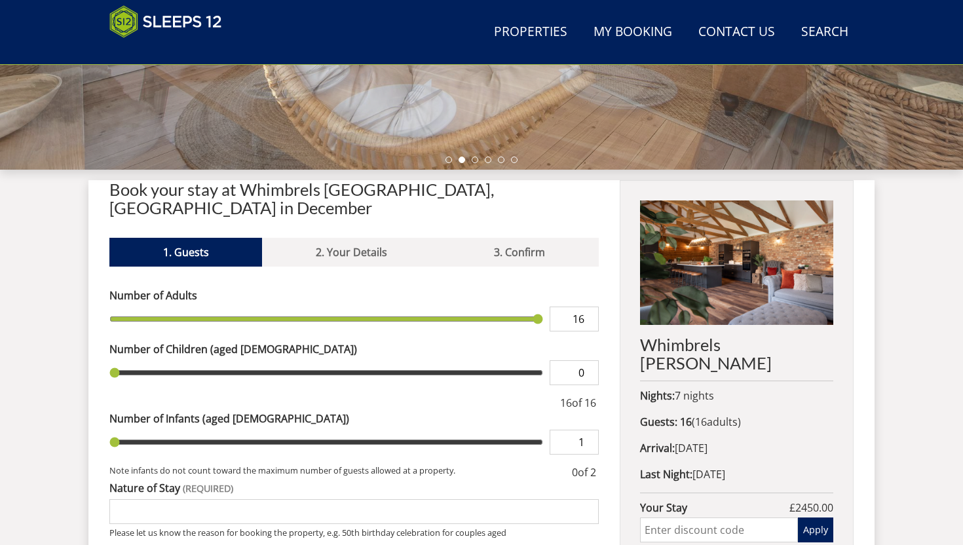
type input "1"
click at [589, 430] on input "1" at bounding box center [573, 442] width 49 height 25
type input "1"
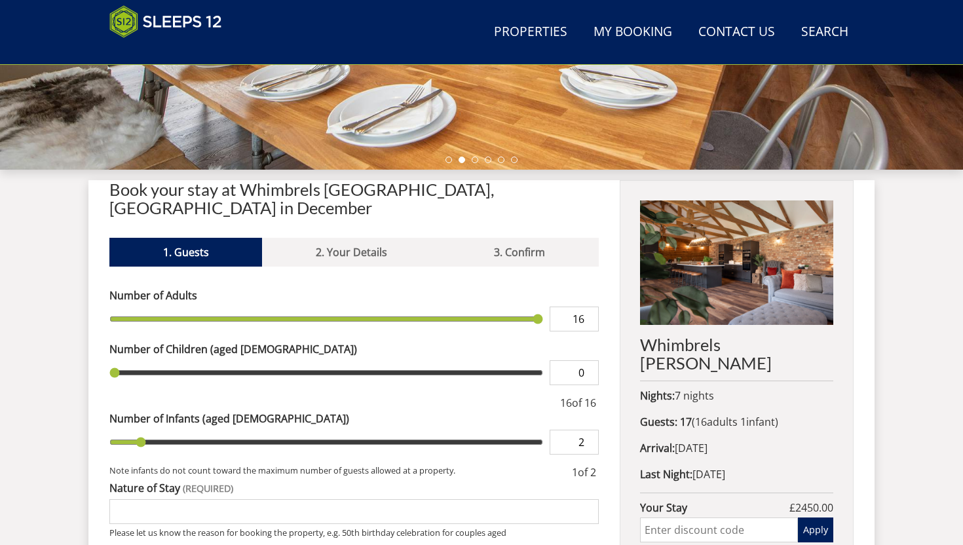
type input "2"
click at [589, 430] on input "2" at bounding box center [573, 442] width 49 height 25
type input "2"
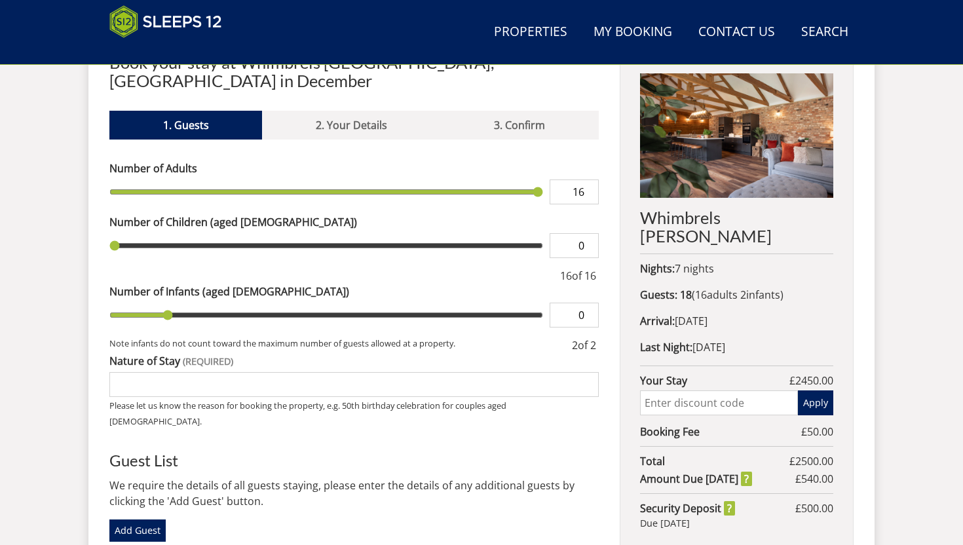
scroll to position [537, 0]
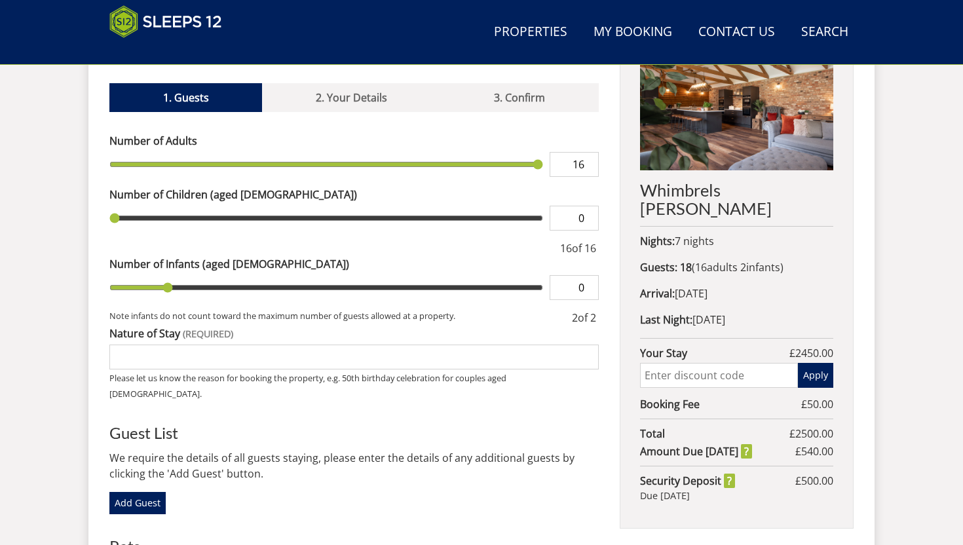
type input "0"
click at [443, 344] on input "Nature of Stay" at bounding box center [353, 356] width 489 height 25
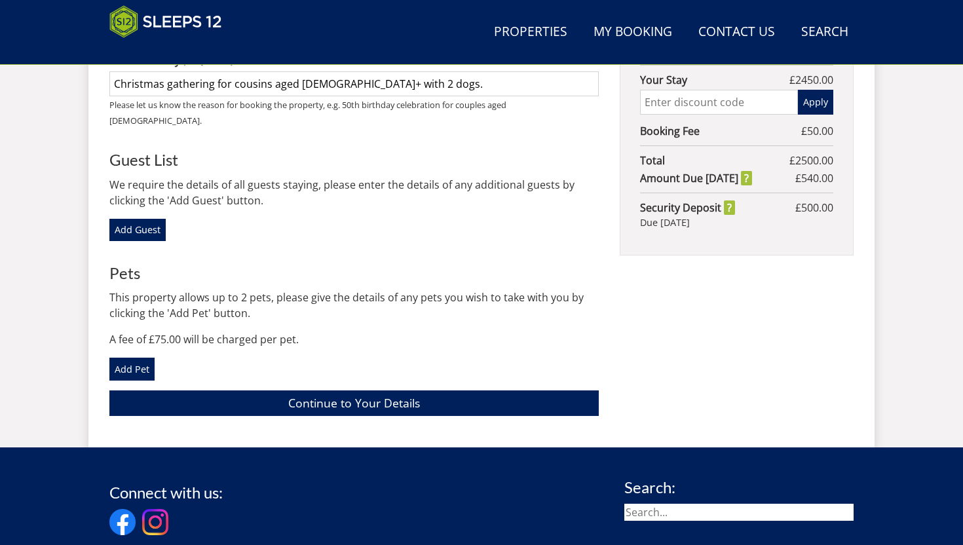
scroll to position [812, 0]
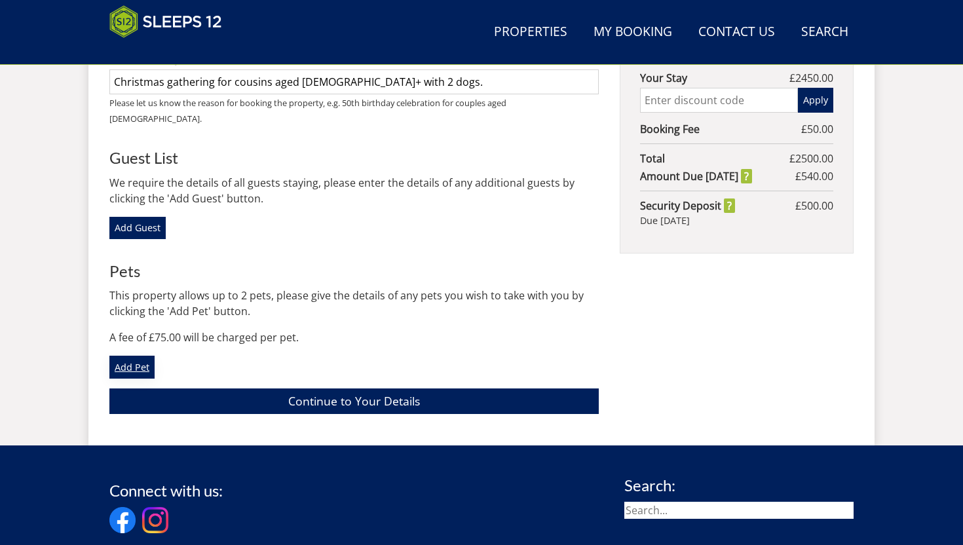
type input "Christmas gathering for cousins aged [DEMOGRAPHIC_DATA]+ with 2 dogs."
click at [136, 356] on link "Add Pet" at bounding box center [131, 367] width 45 height 22
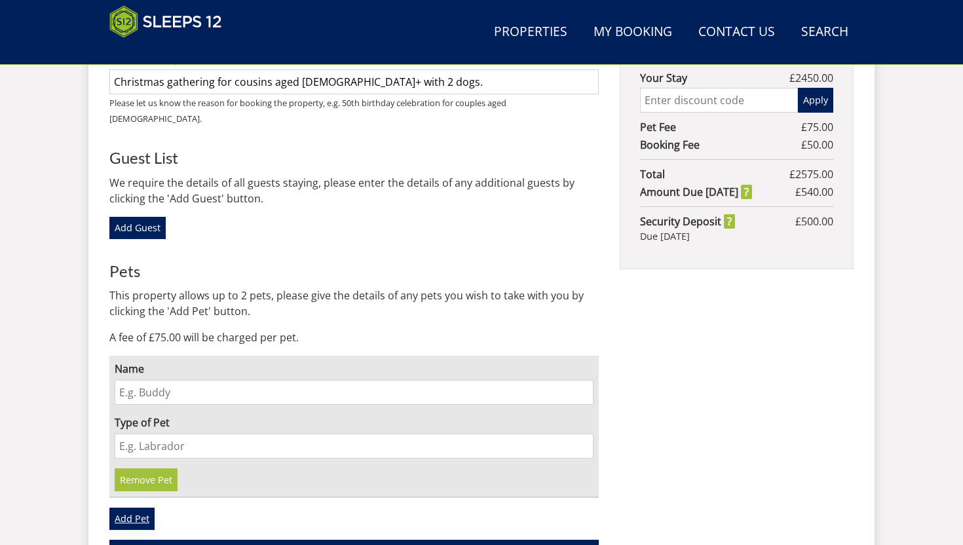
click at [139, 508] on link "Add Pet" at bounding box center [131, 519] width 45 height 22
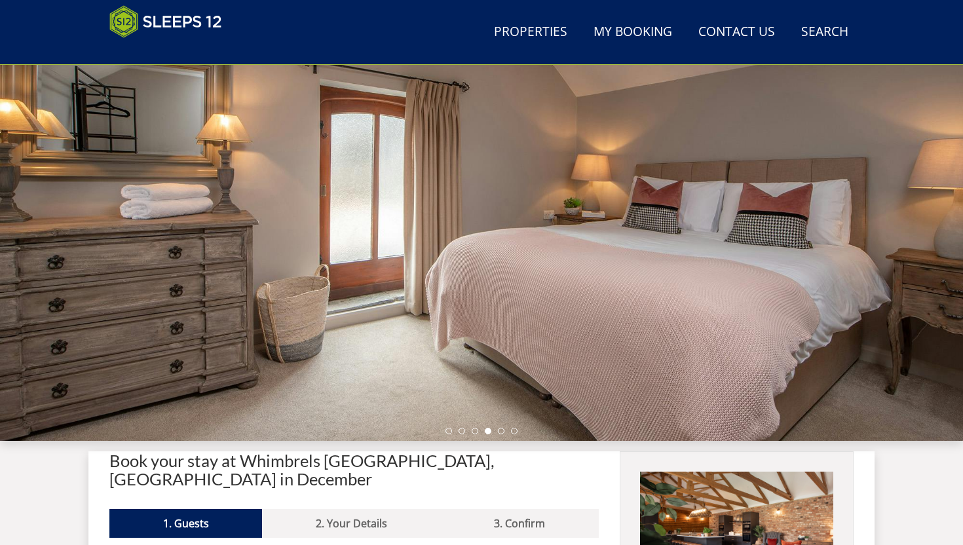
scroll to position [166, 0]
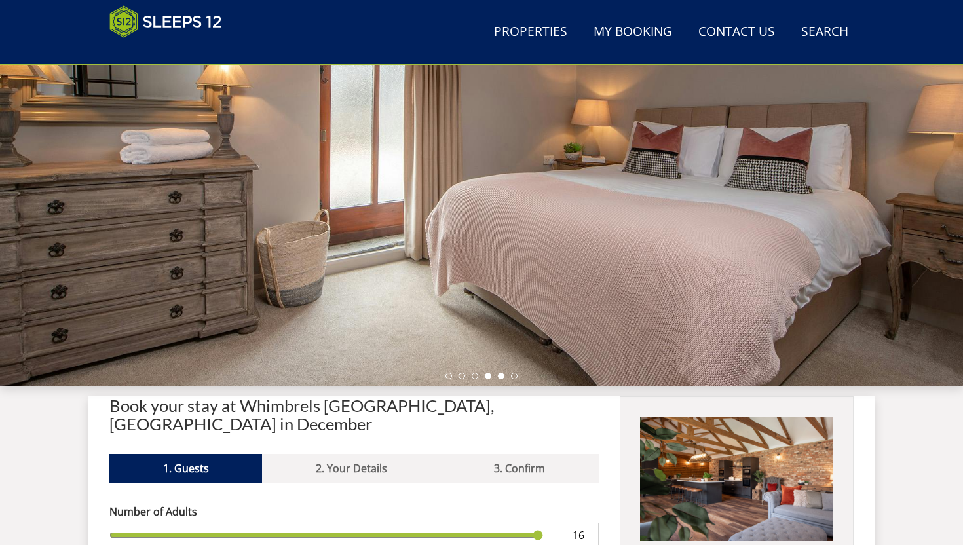
click at [503, 377] on li at bounding box center [501, 376] width 7 height 7
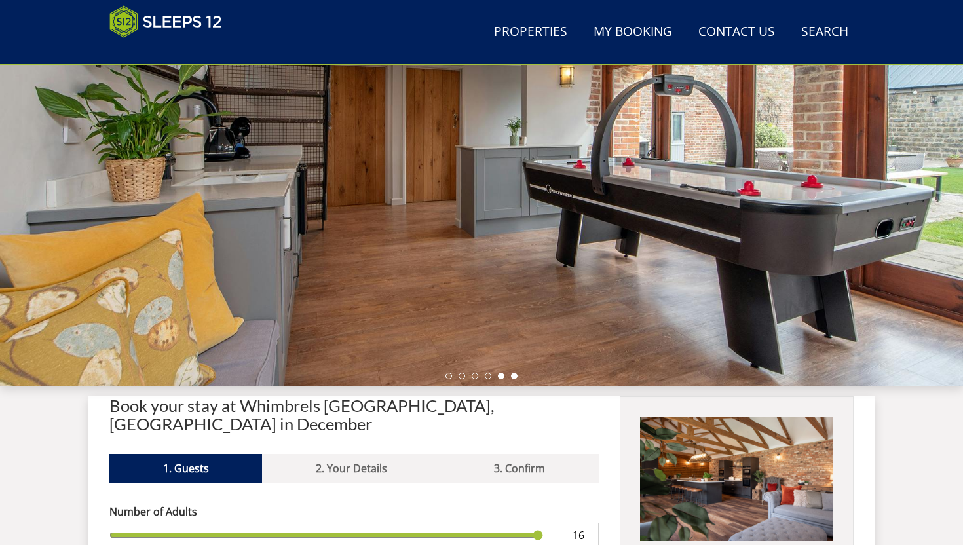
click at [512, 377] on li at bounding box center [514, 376] width 7 height 7
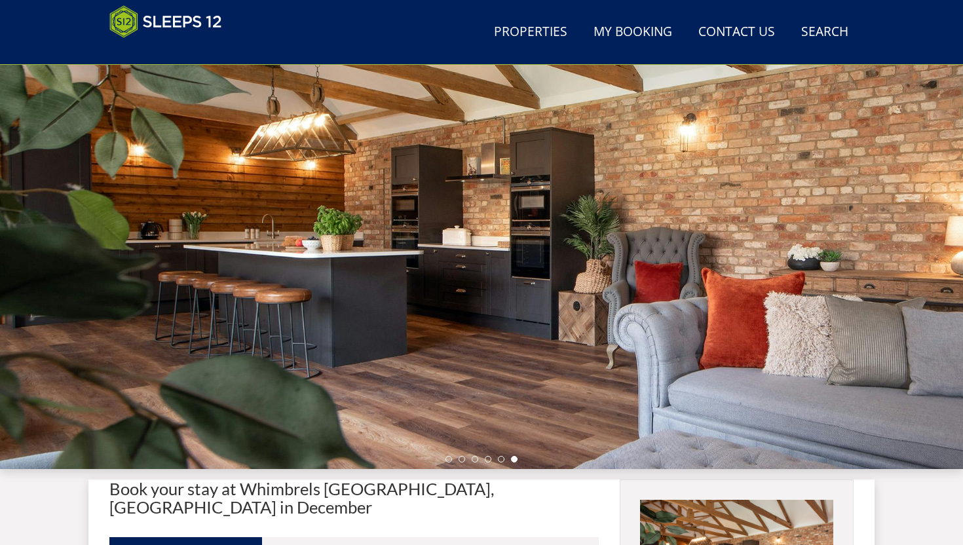
scroll to position [74, 0]
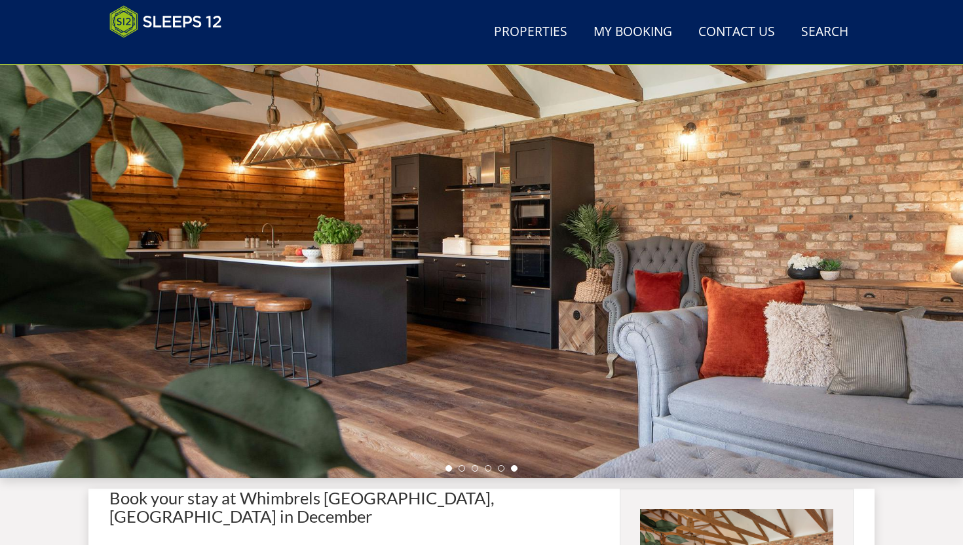
click at [447, 468] on li at bounding box center [448, 468] width 7 height 7
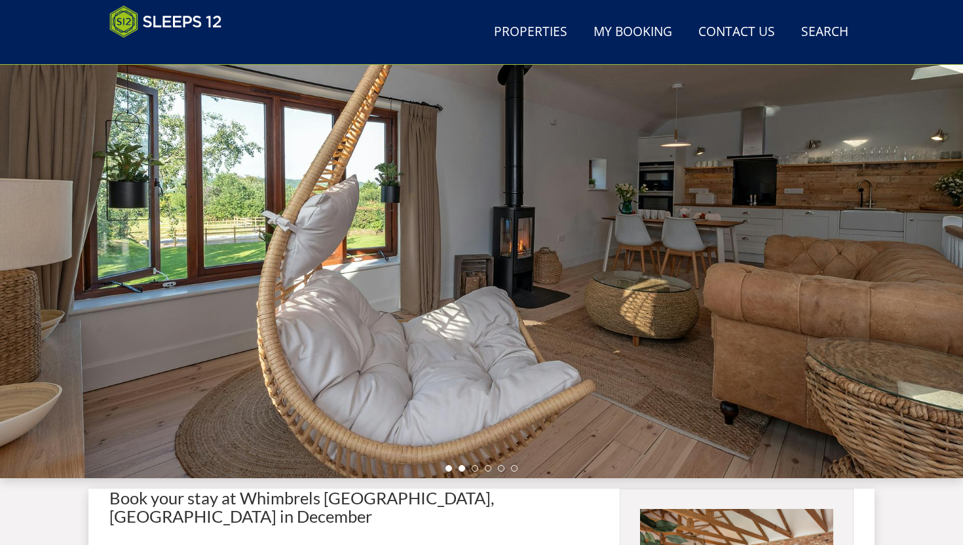
click at [462, 469] on li at bounding box center [461, 468] width 7 height 7
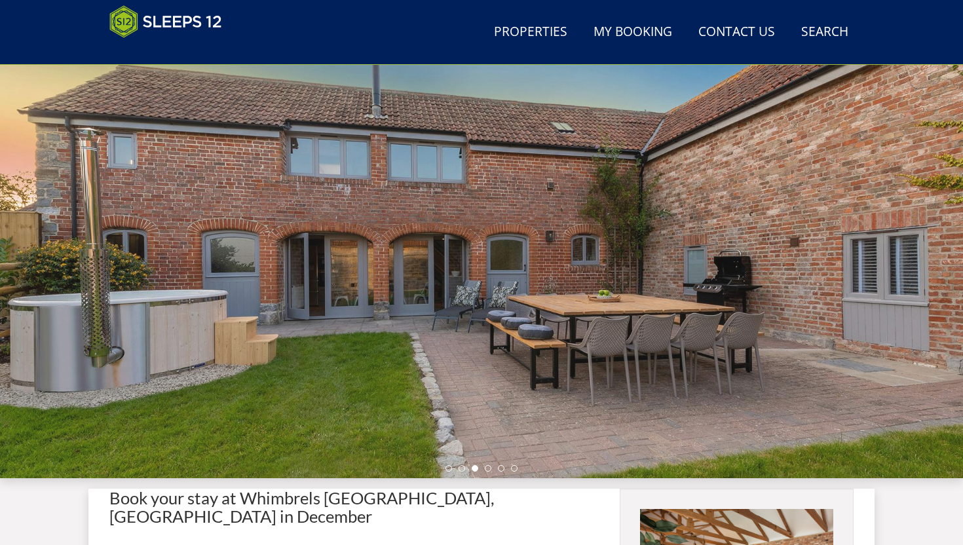
click at [477, 468] on li at bounding box center [475, 468] width 7 height 7
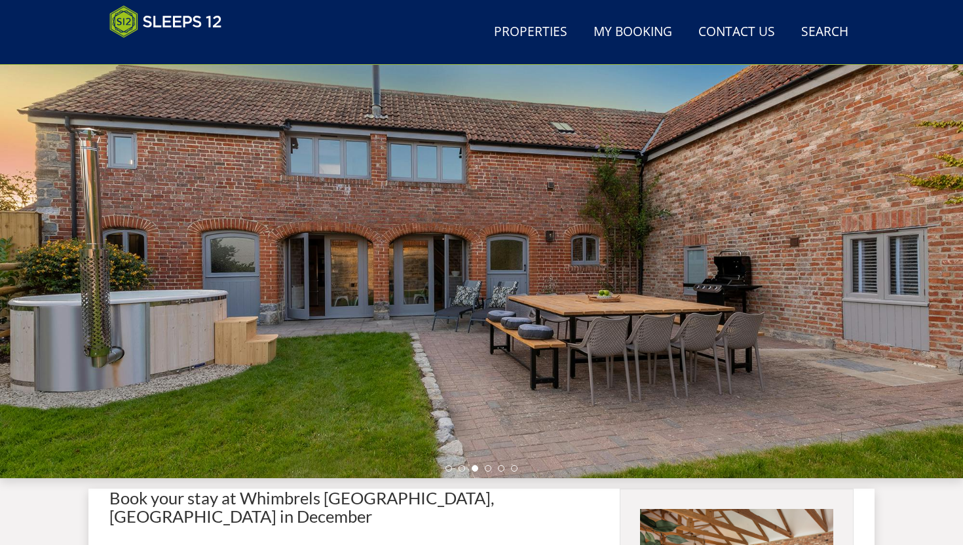
click at [477, 470] on li at bounding box center [475, 468] width 7 height 7
click at [490, 470] on li at bounding box center [488, 468] width 7 height 7
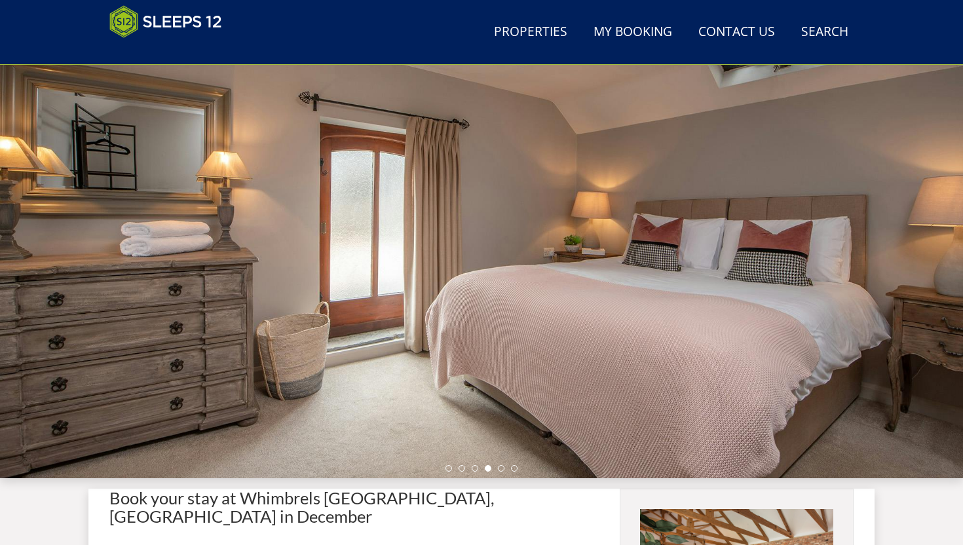
click at [504, 470] on ul at bounding box center [481, 468] width 72 height 7
click at [501, 469] on li at bounding box center [501, 468] width 7 height 7
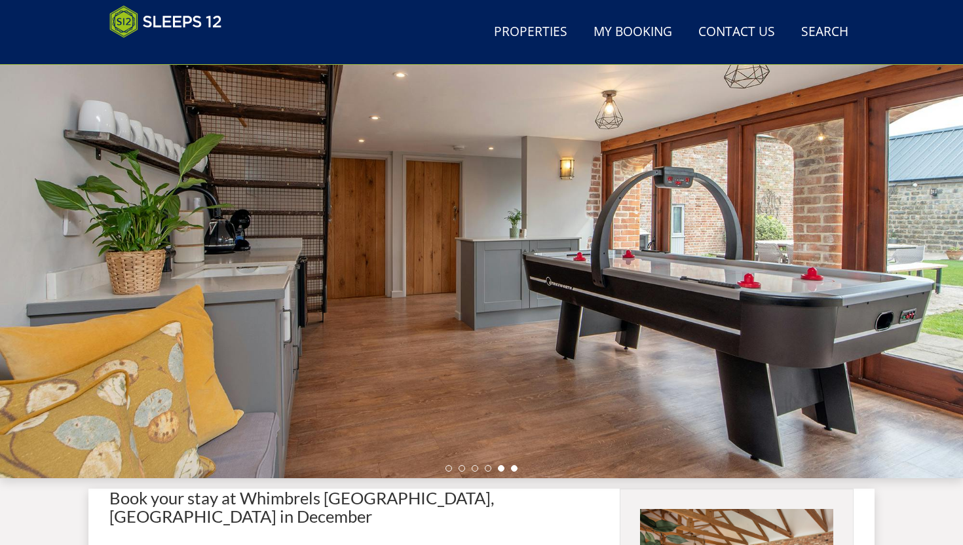
click at [513, 470] on li at bounding box center [514, 468] width 7 height 7
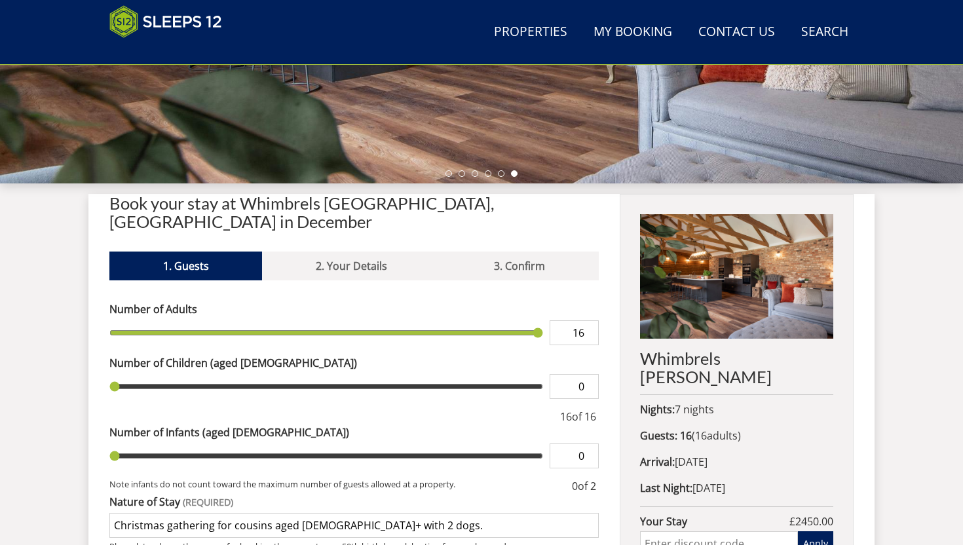
scroll to position [369, 0]
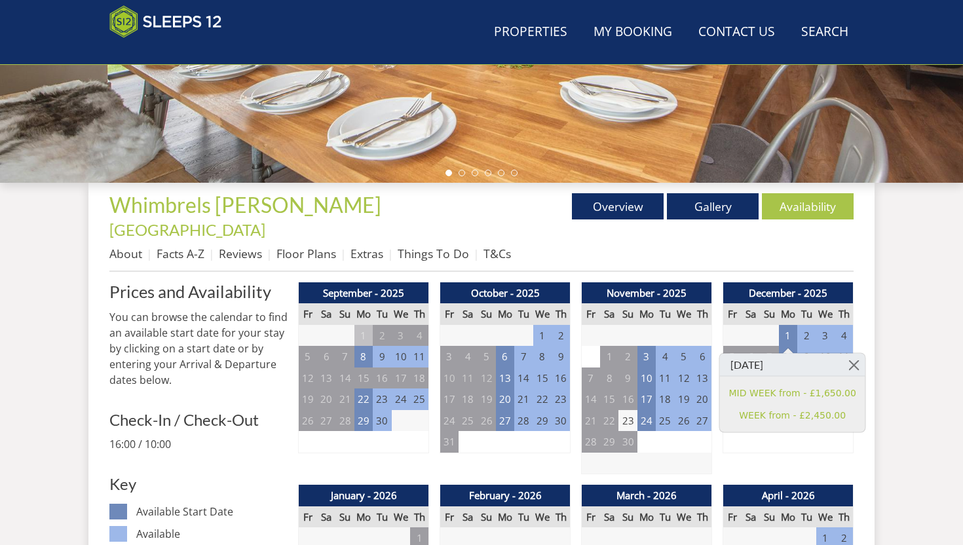
scroll to position [530, 0]
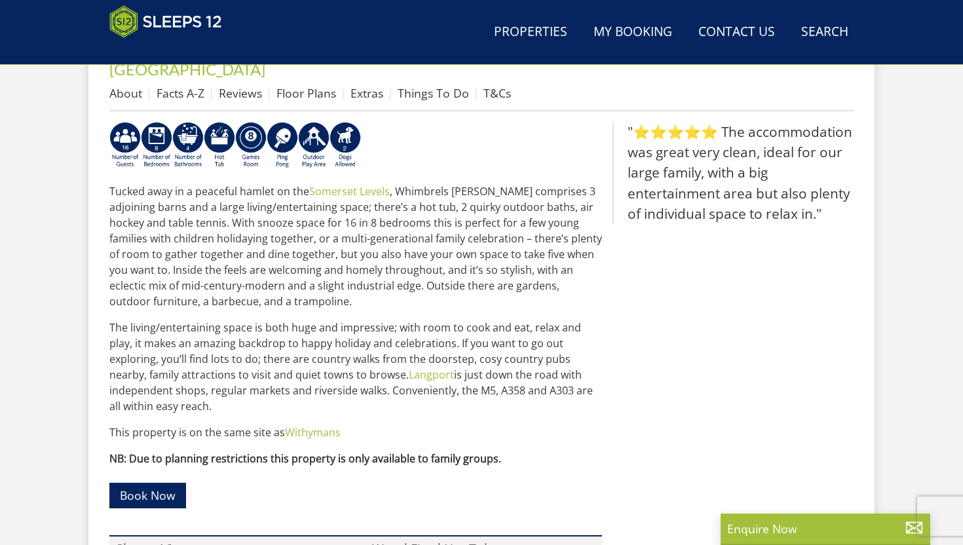
scroll to position [800, 0]
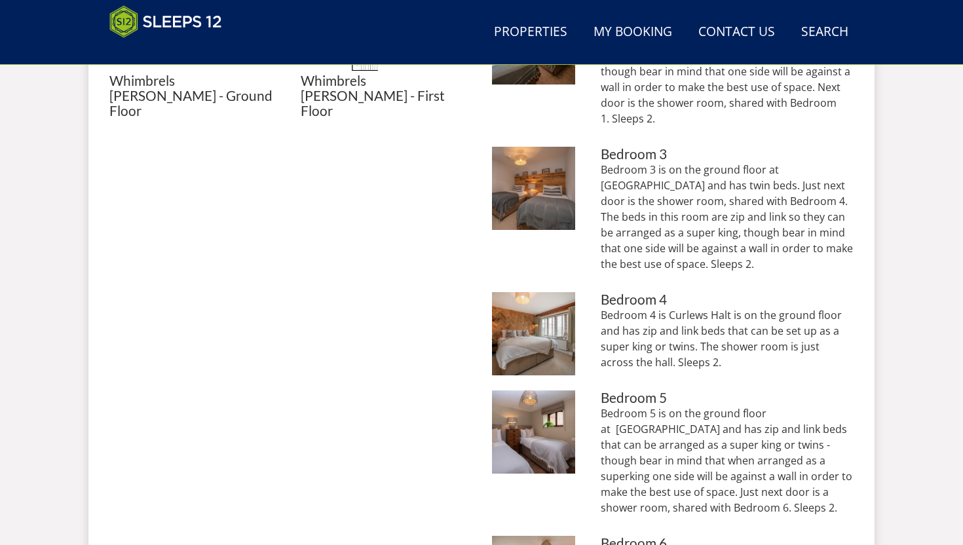
scroll to position [475, 0]
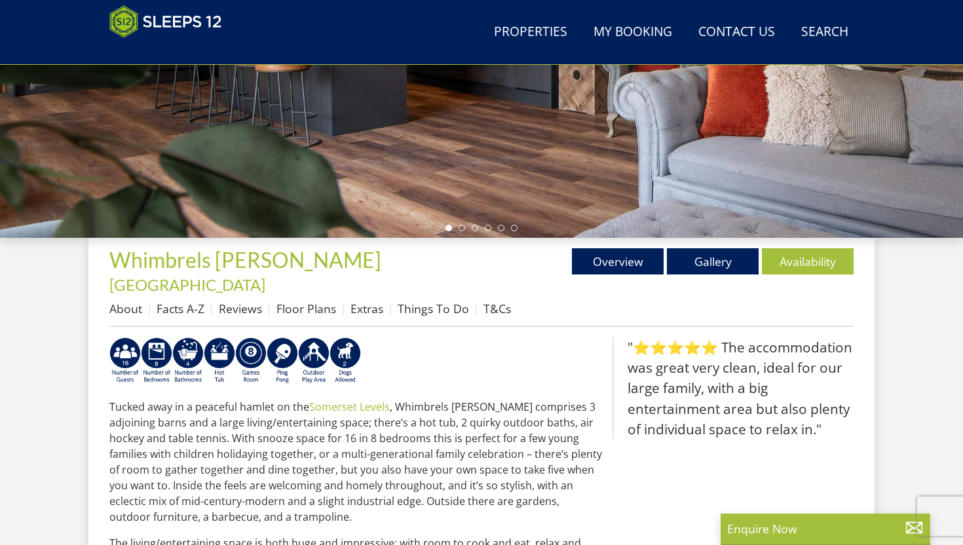
scroll to position [181, 0]
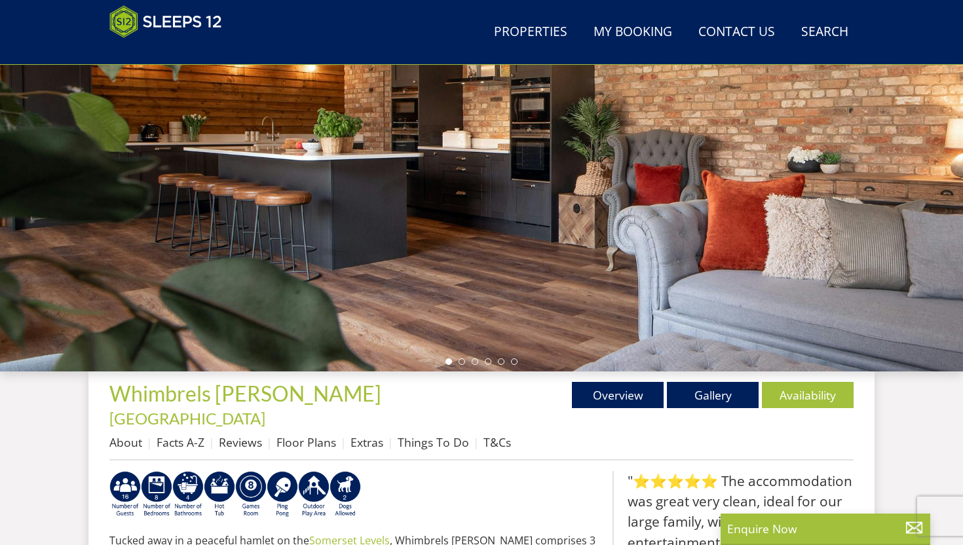
select select "16"
select select "8"
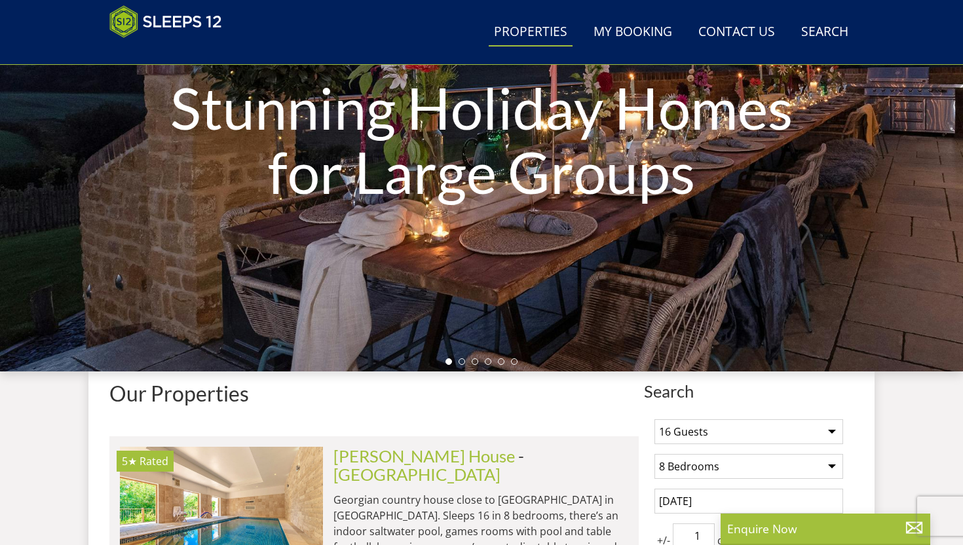
scroll to position [835, 0]
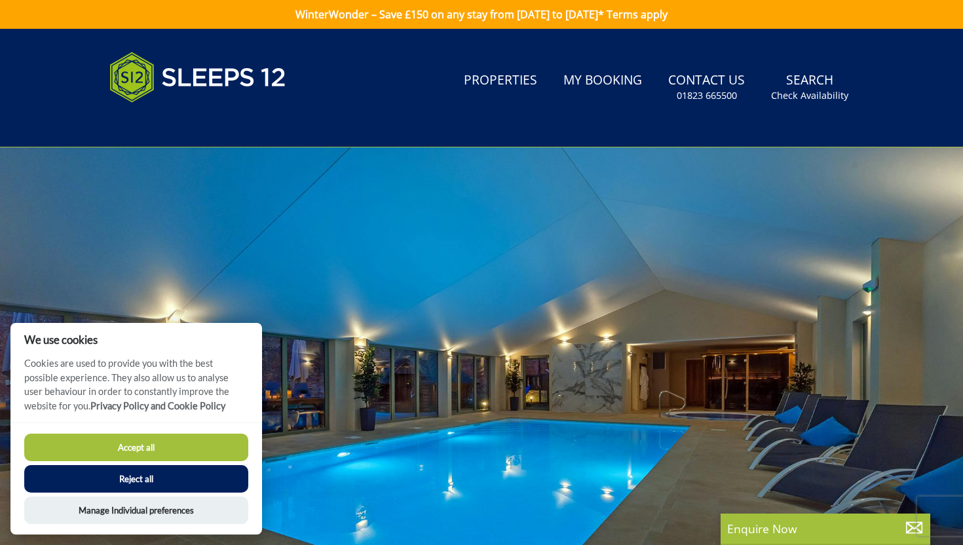
select select "16"
select select "8"
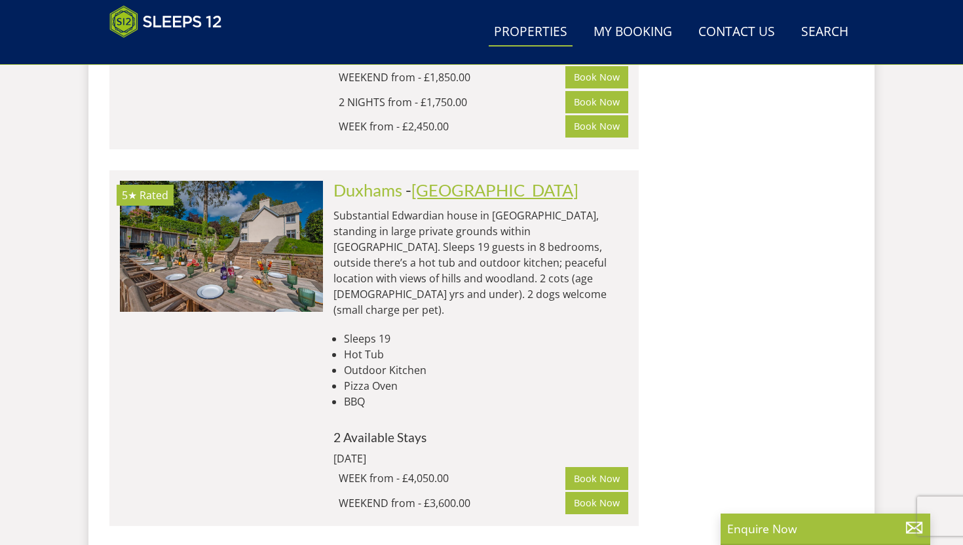
scroll to position [1271, 0]
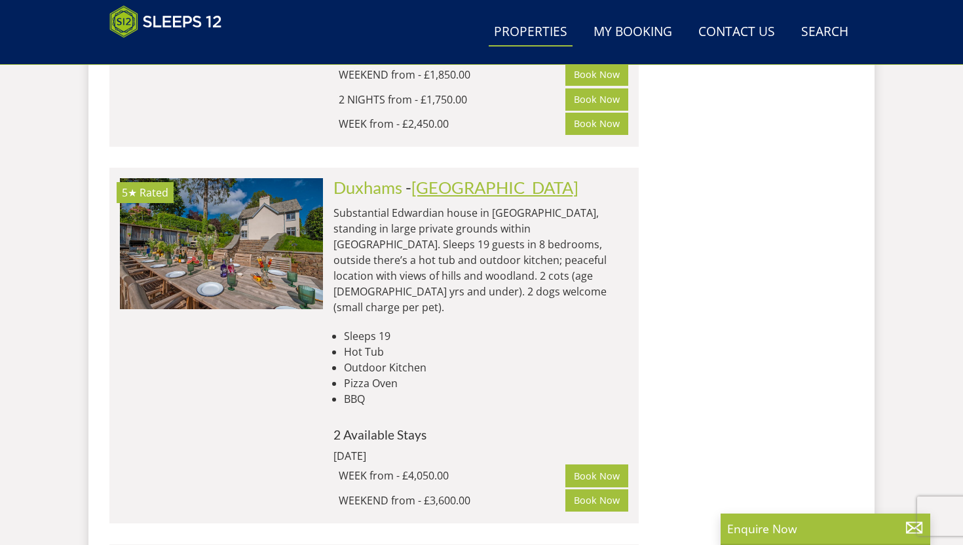
click at [423, 177] on link "[GEOGRAPHIC_DATA]" at bounding box center [494, 187] width 167 height 20
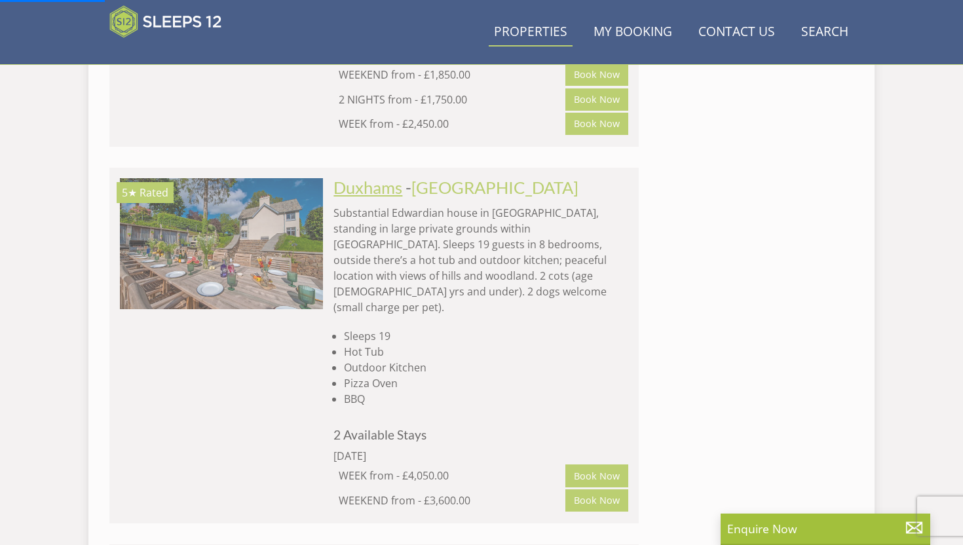
click at [375, 177] on link "Duxhams" at bounding box center [367, 187] width 69 height 20
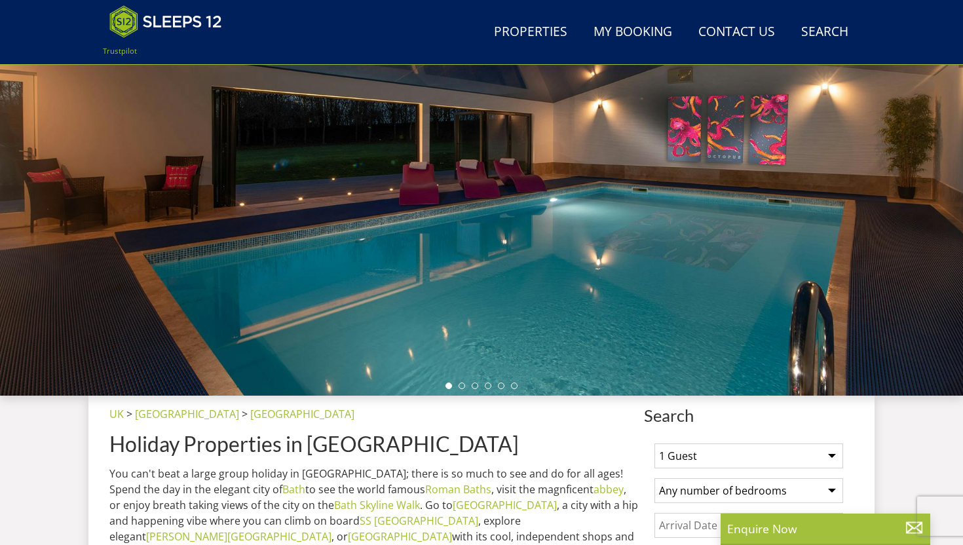
scroll to position [196, 0]
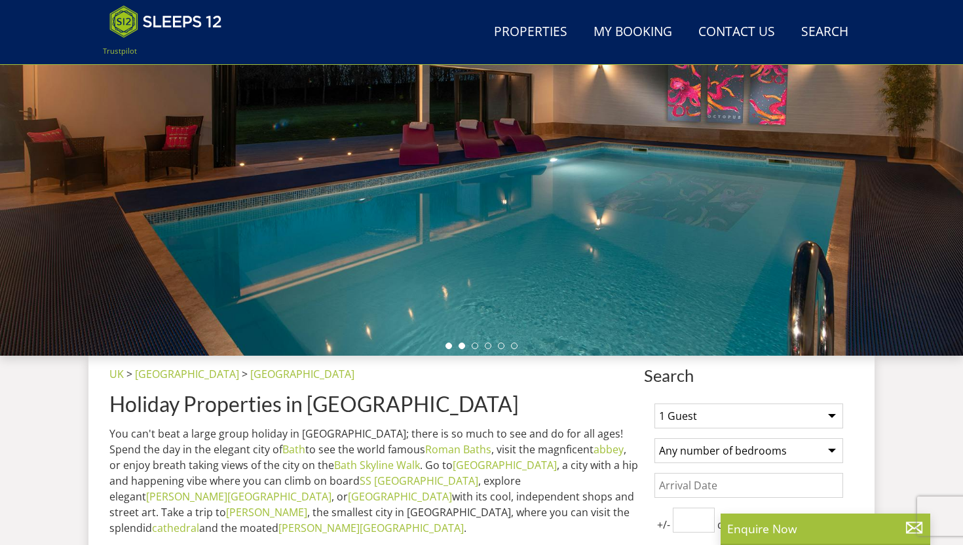
click at [463, 346] on li at bounding box center [461, 346] width 7 height 7
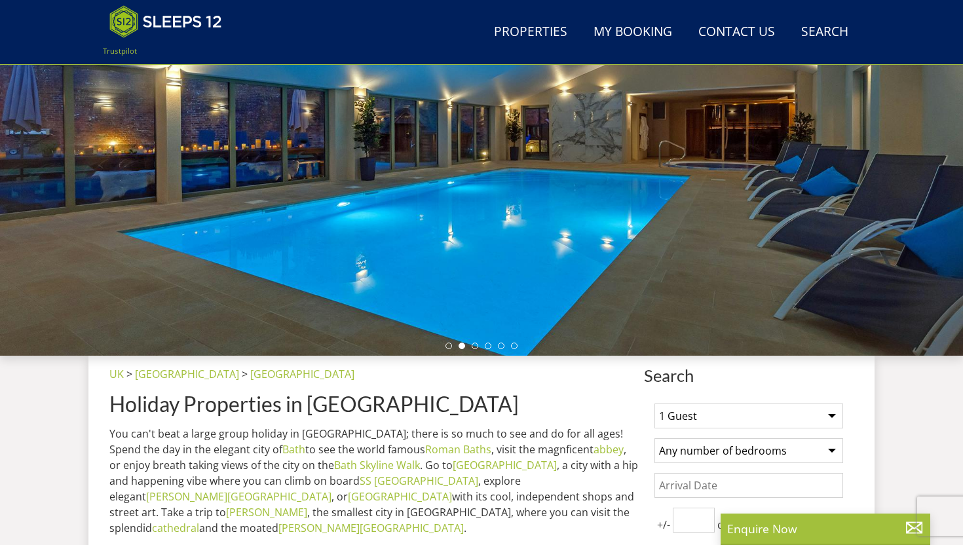
click at [479, 347] on ul at bounding box center [481, 346] width 72 height 7
click at [475, 346] on li at bounding box center [475, 346] width 7 height 7
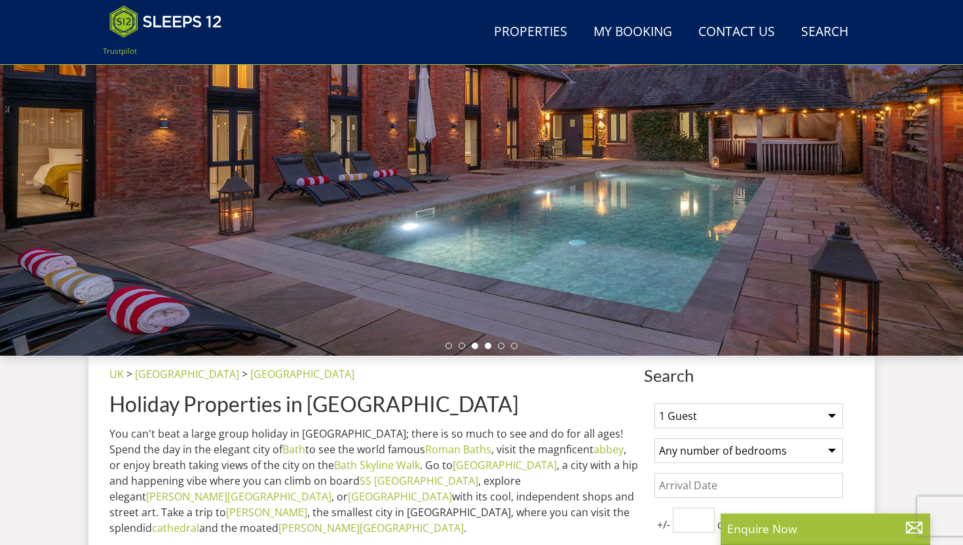
click at [488, 346] on li at bounding box center [488, 346] width 7 height 7
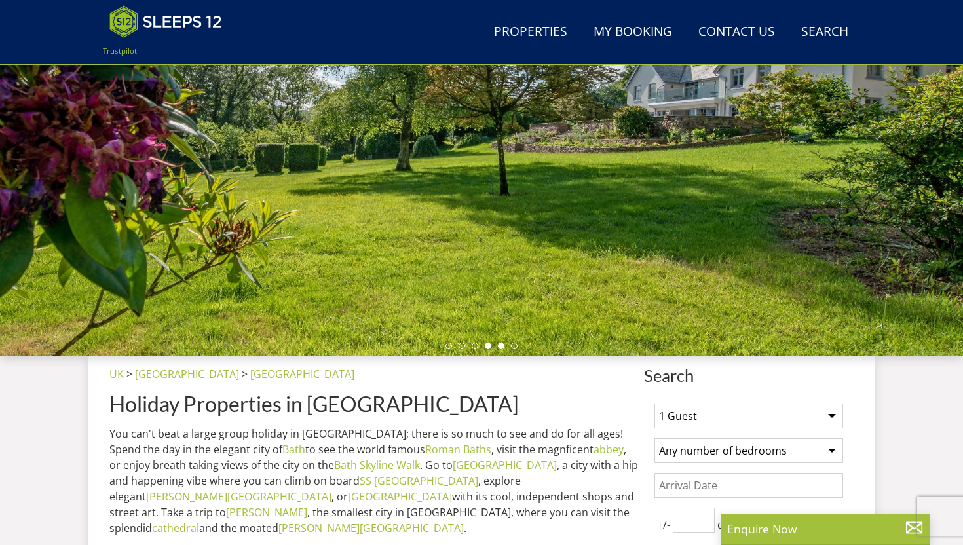
click at [501, 345] on li at bounding box center [501, 346] width 7 height 7
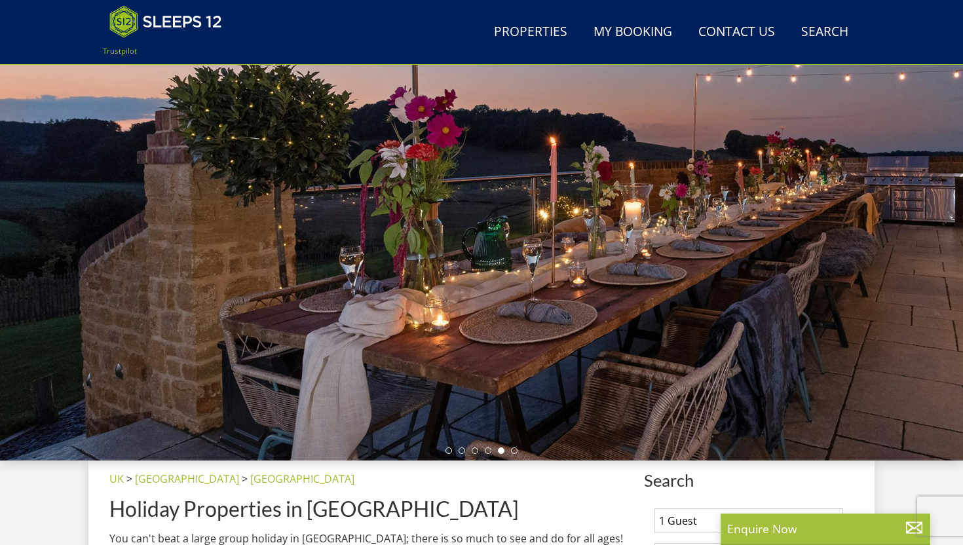
scroll to position [91, 0]
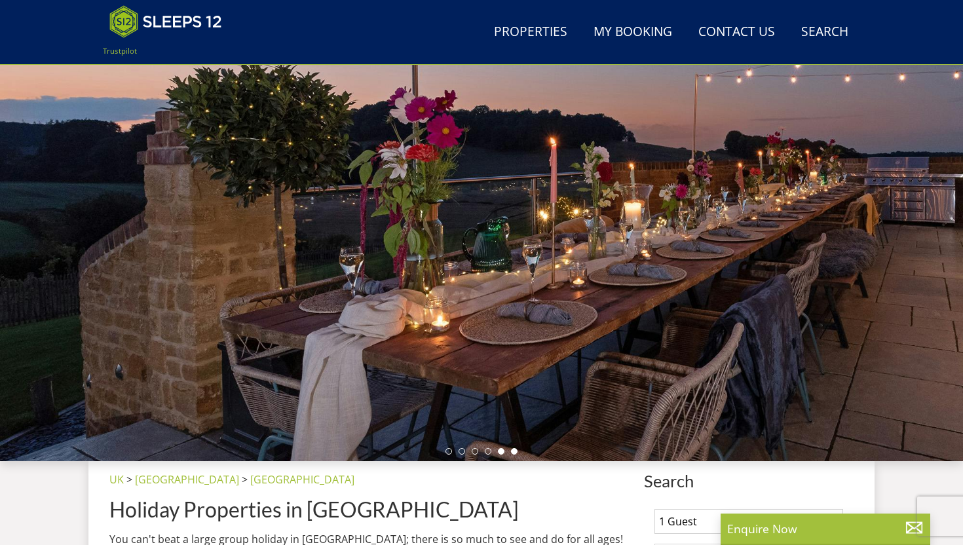
click at [515, 451] on li at bounding box center [514, 451] width 7 height 7
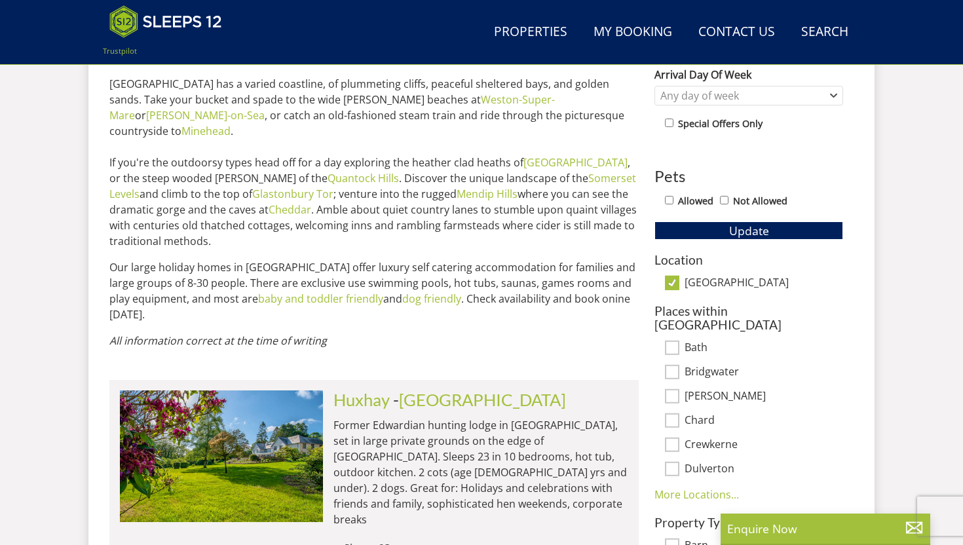
scroll to position [675, 0]
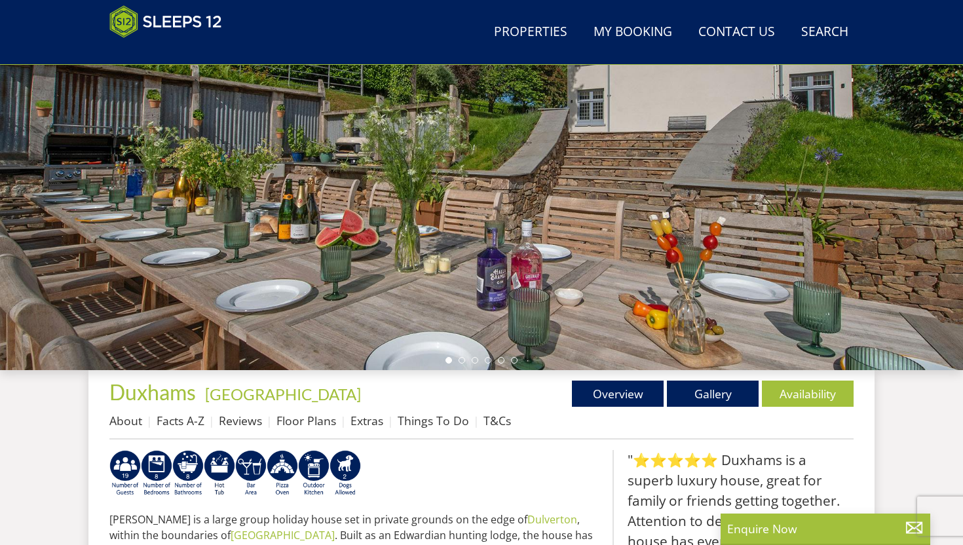
scroll to position [194, 0]
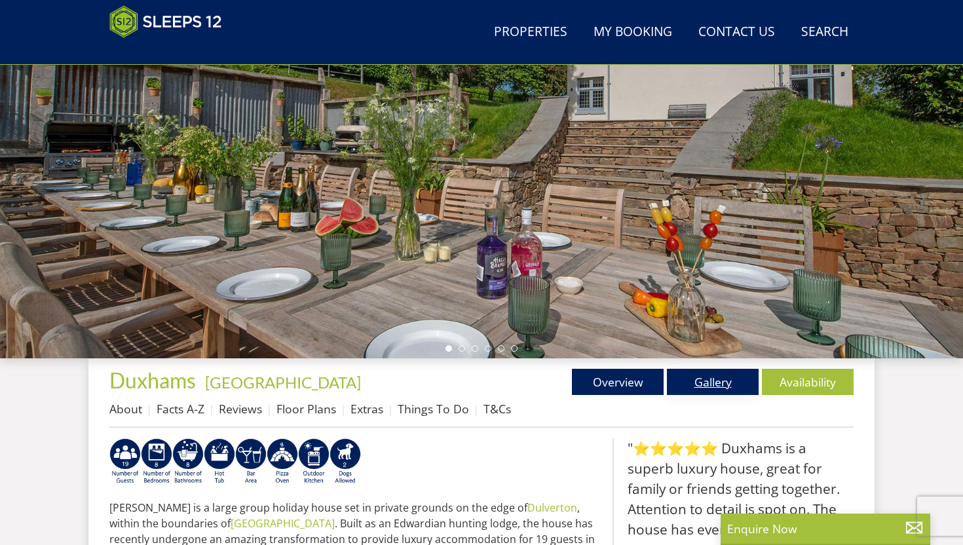
click at [693, 379] on link "Gallery" at bounding box center [713, 382] width 92 height 26
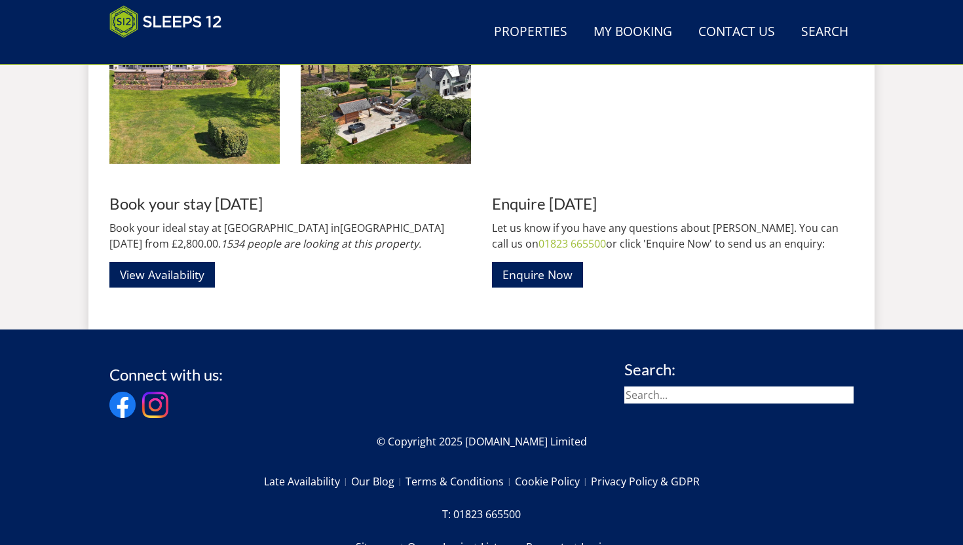
scroll to position [2753, 0]
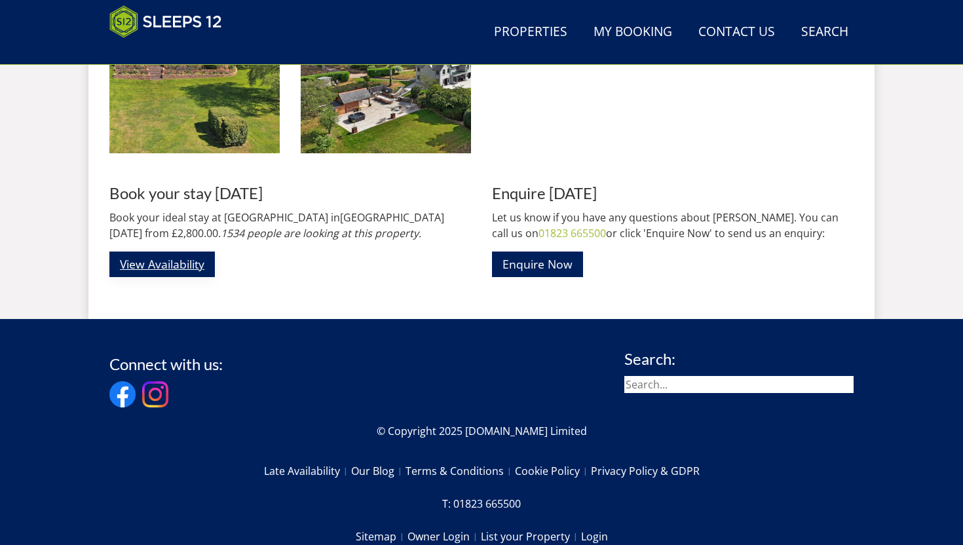
click at [189, 274] on link "View Availability" at bounding box center [161, 264] width 105 height 26
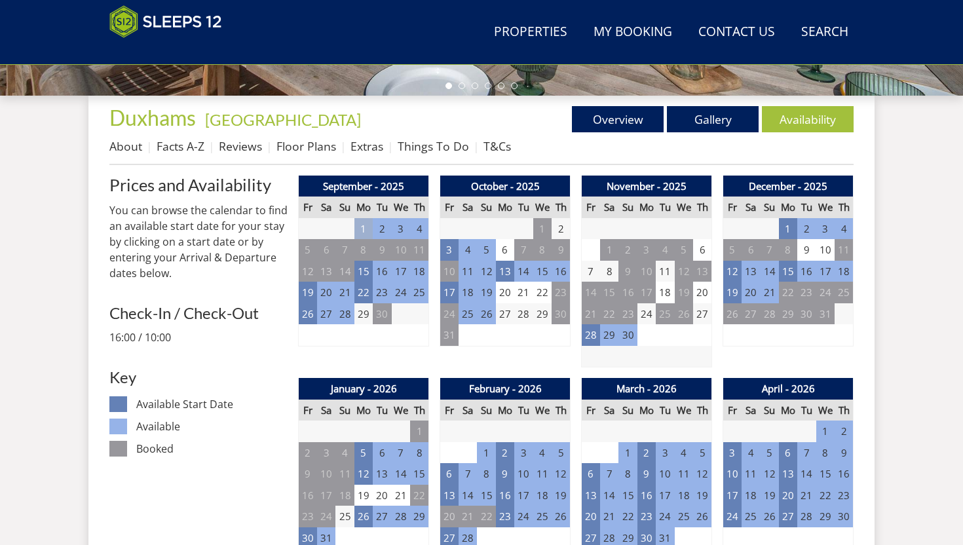
scroll to position [457, 0]
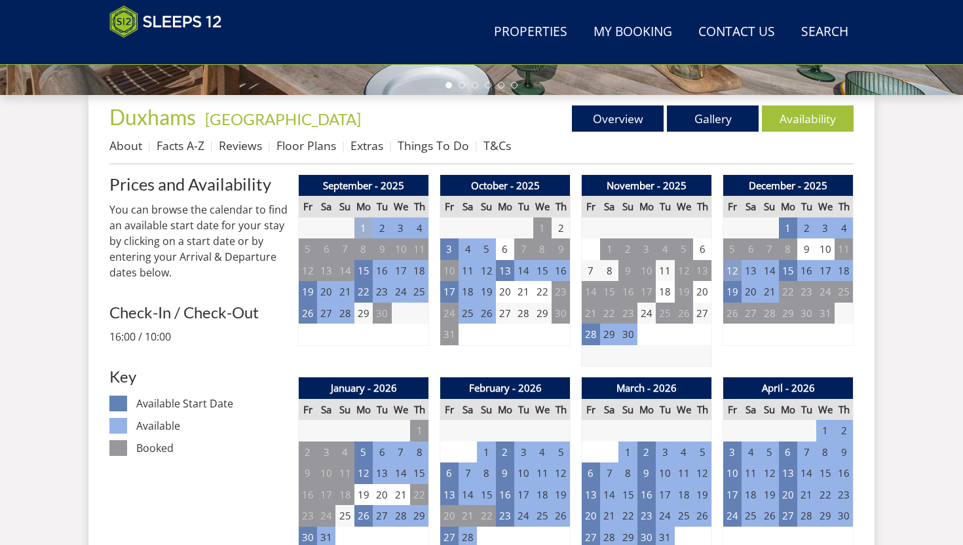
click at [732, 271] on td "12" at bounding box center [732, 271] width 18 height 22
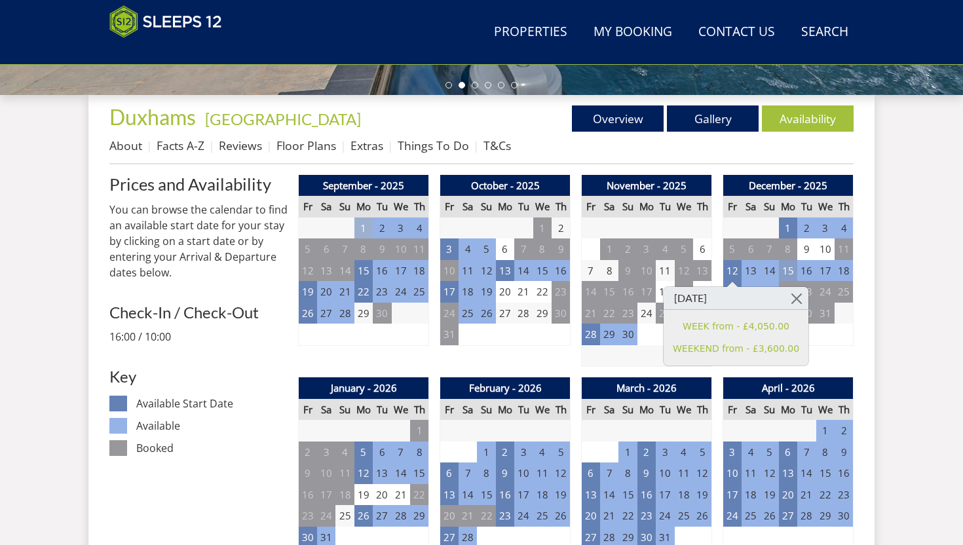
click at [790, 267] on td "15" at bounding box center [788, 271] width 18 height 22
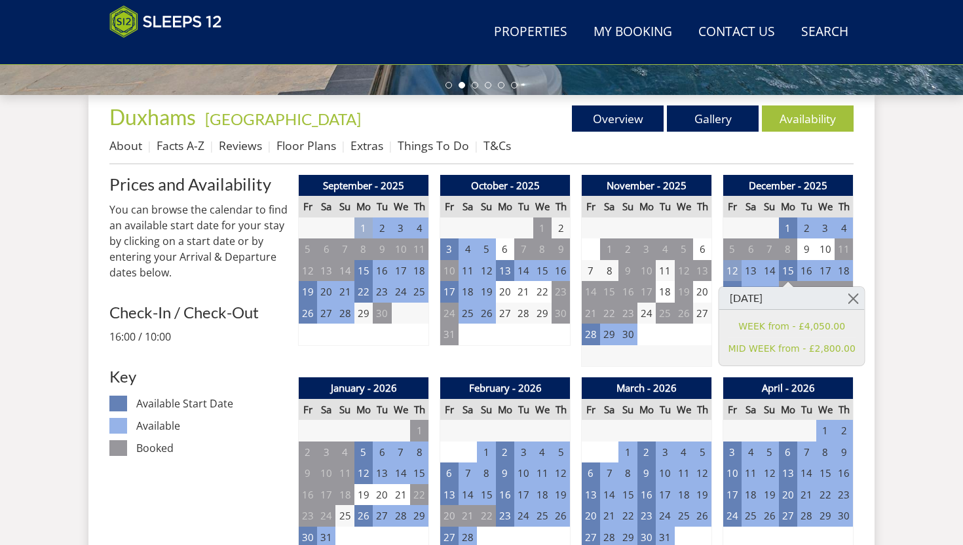
click at [730, 271] on td "12" at bounding box center [732, 271] width 18 height 22
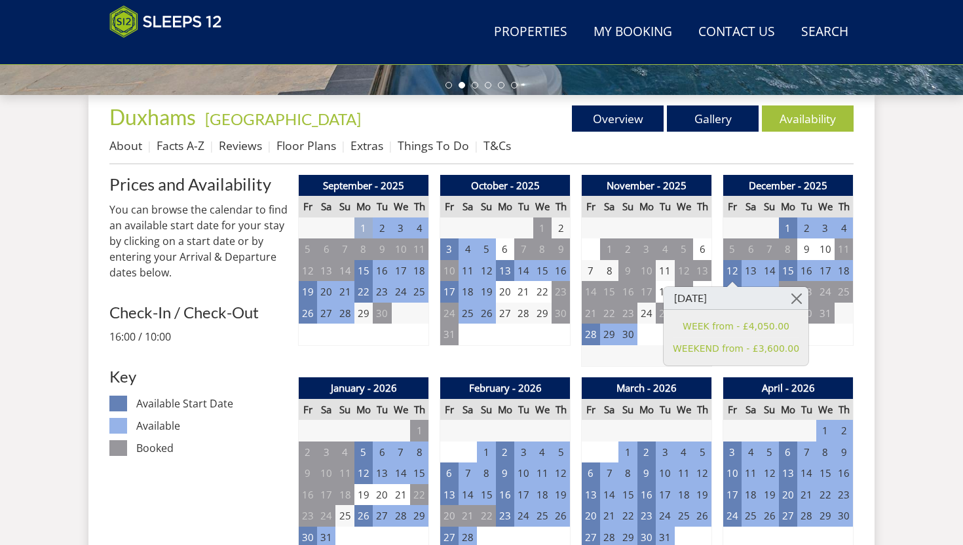
click at [836, 341] on td "8" at bounding box center [843, 335] width 18 height 22
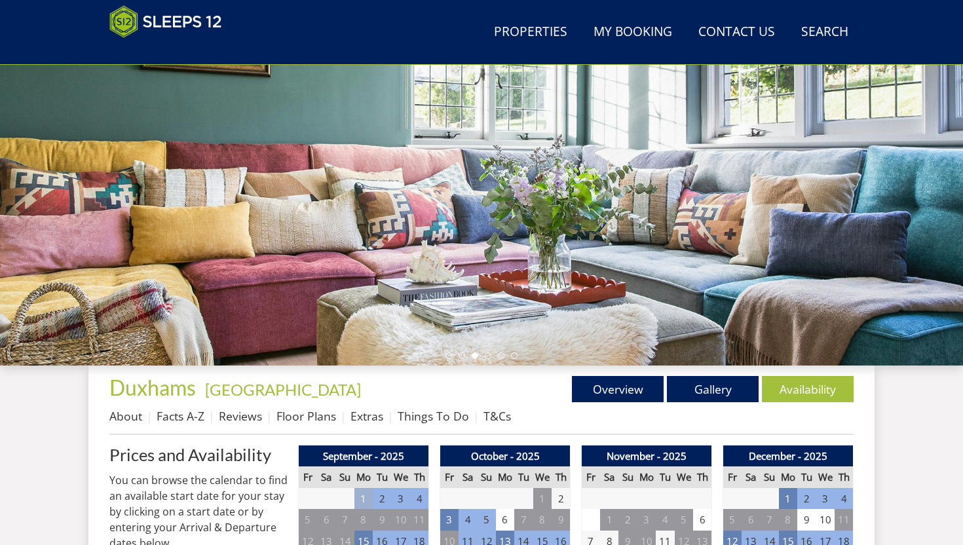
scroll to position [166, 0]
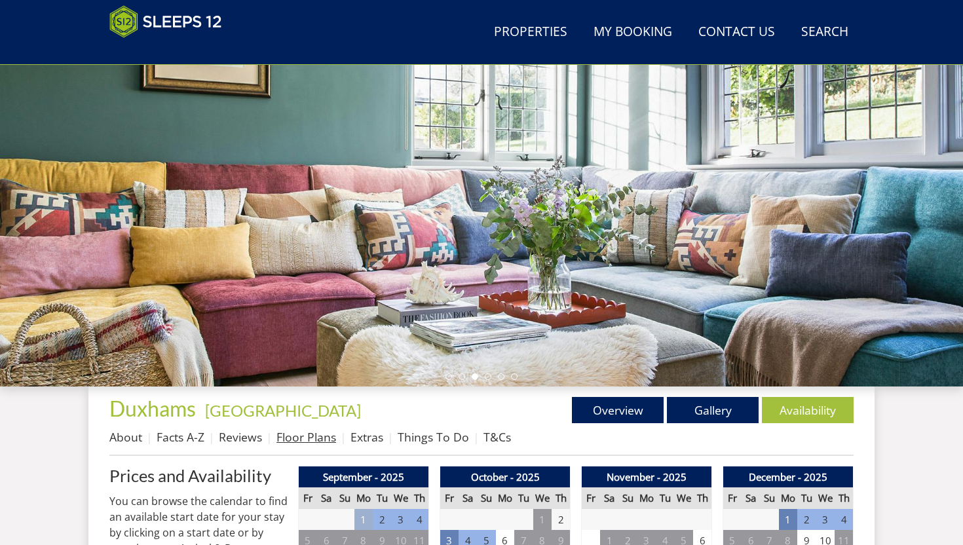
click at [311, 443] on link "Floor Plans" at bounding box center [306, 437] width 60 height 16
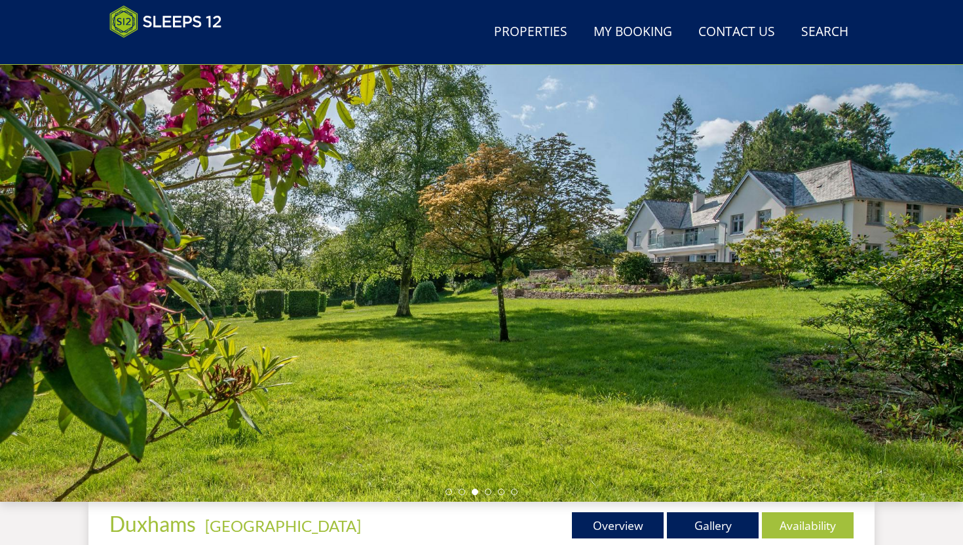
scroll to position [48, 0]
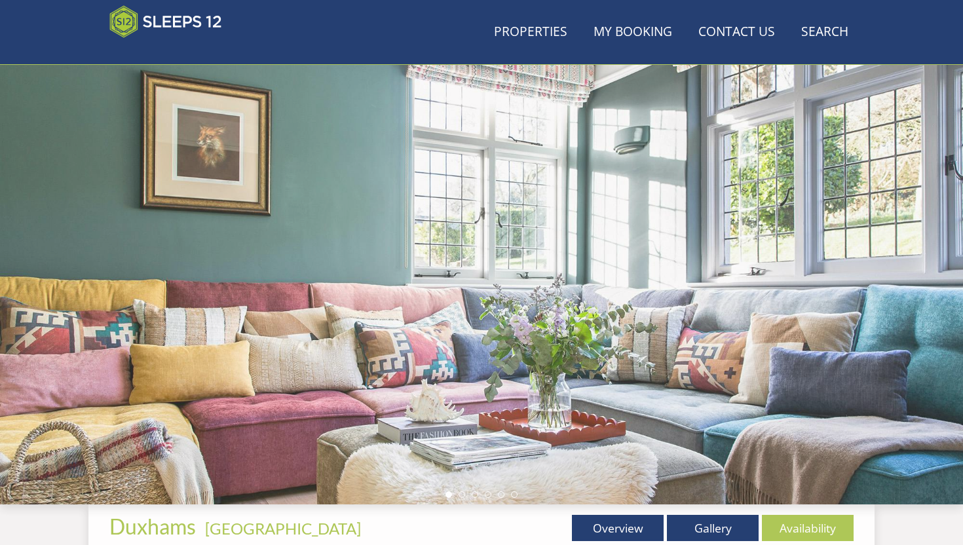
scroll to position [166, 0]
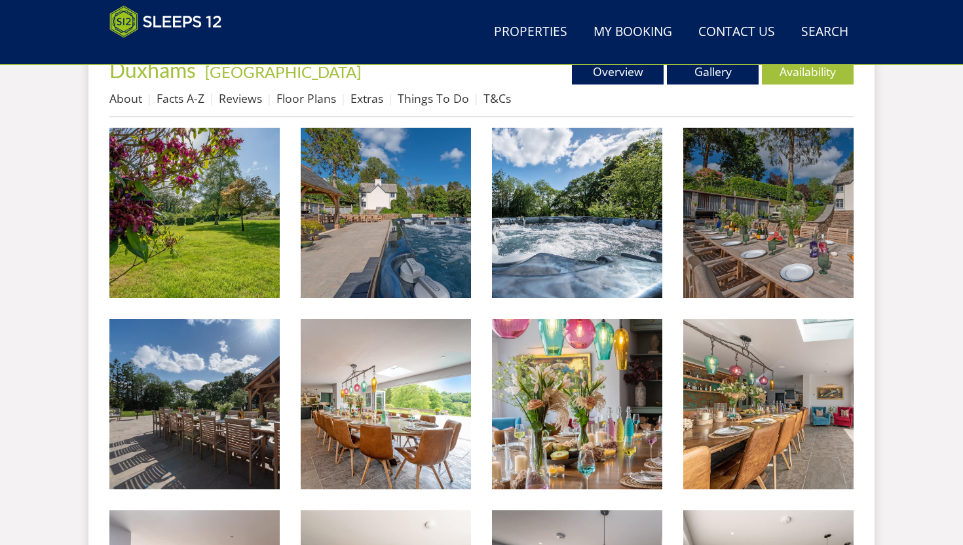
scroll to position [486, 0]
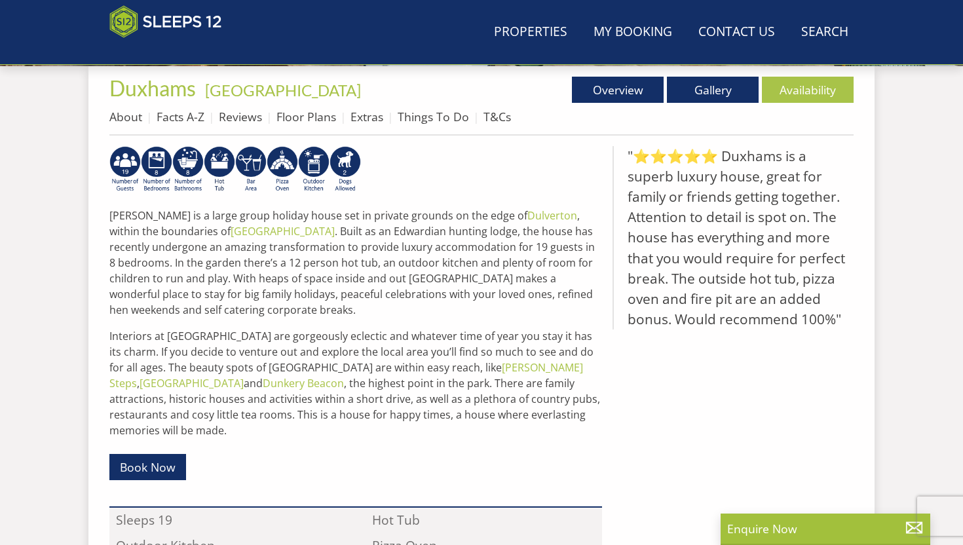
scroll to position [194, 0]
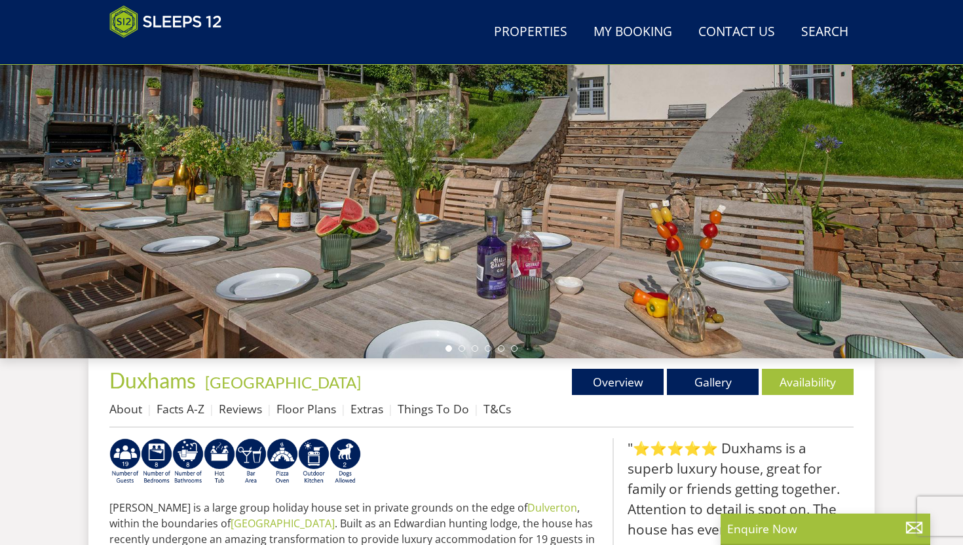
select select "16"
select select "8"
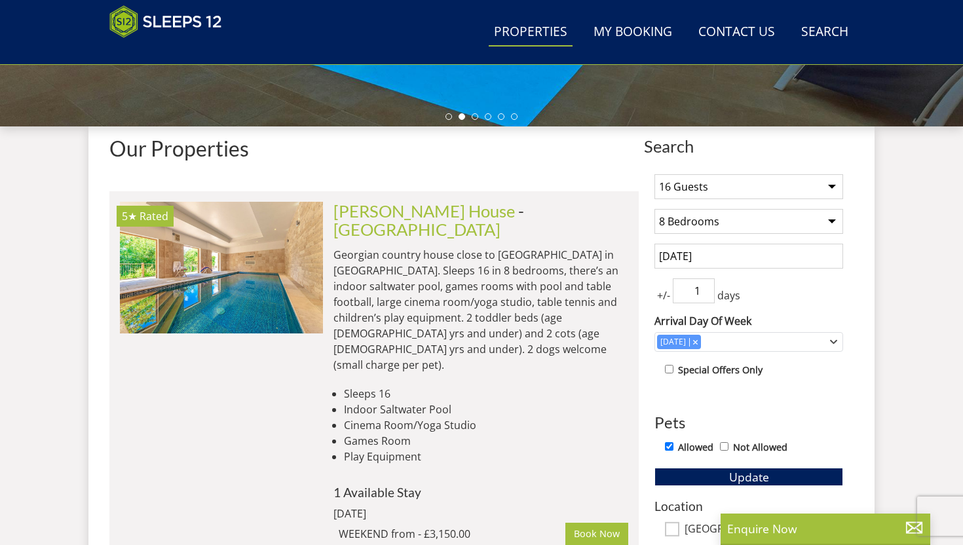
scroll to position [410, 0]
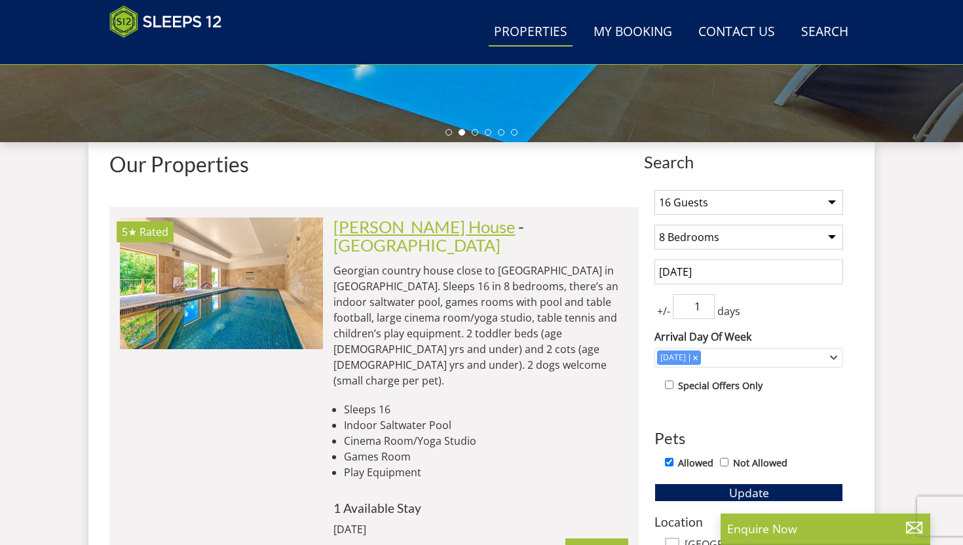
click at [389, 231] on link "[PERSON_NAME] House" at bounding box center [423, 227] width 181 height 20
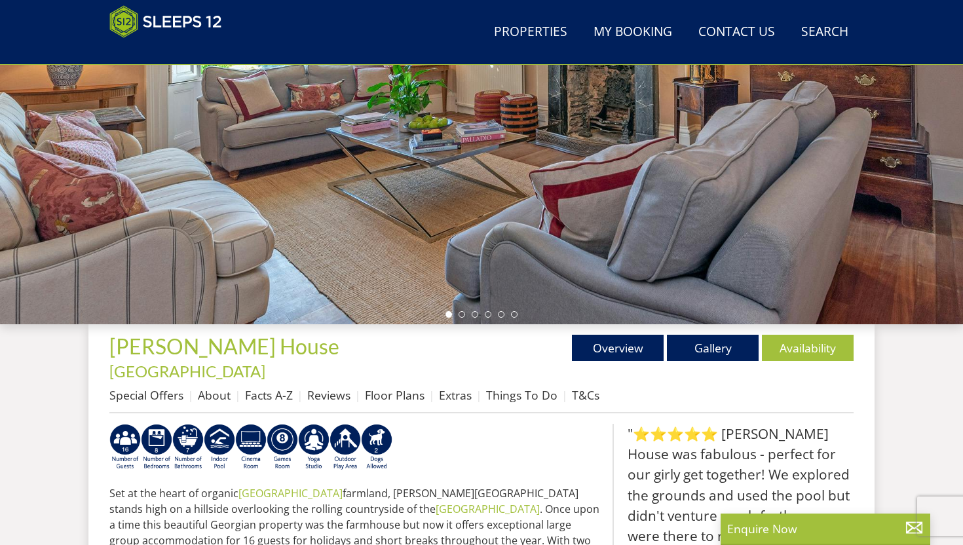
scroll to position [126, 0]
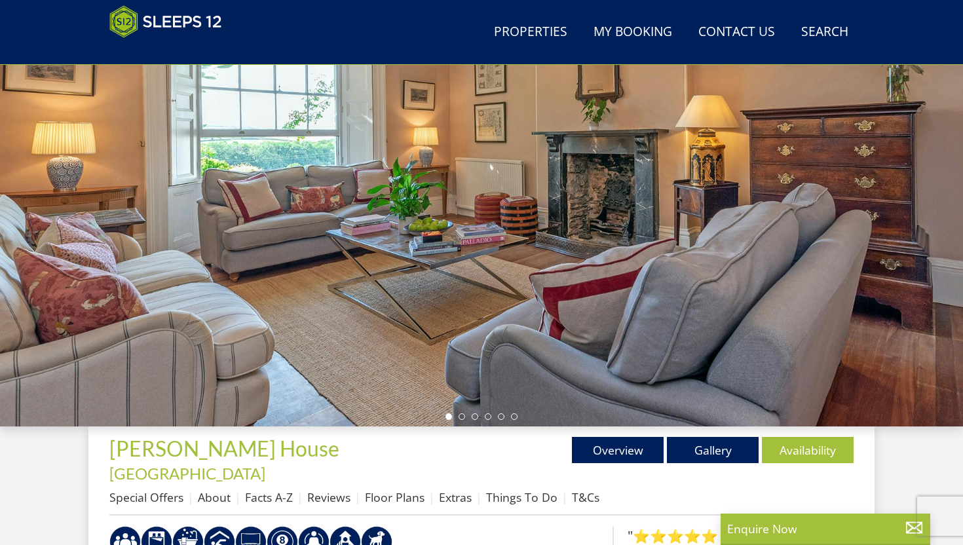
select select "16"
select select "8"
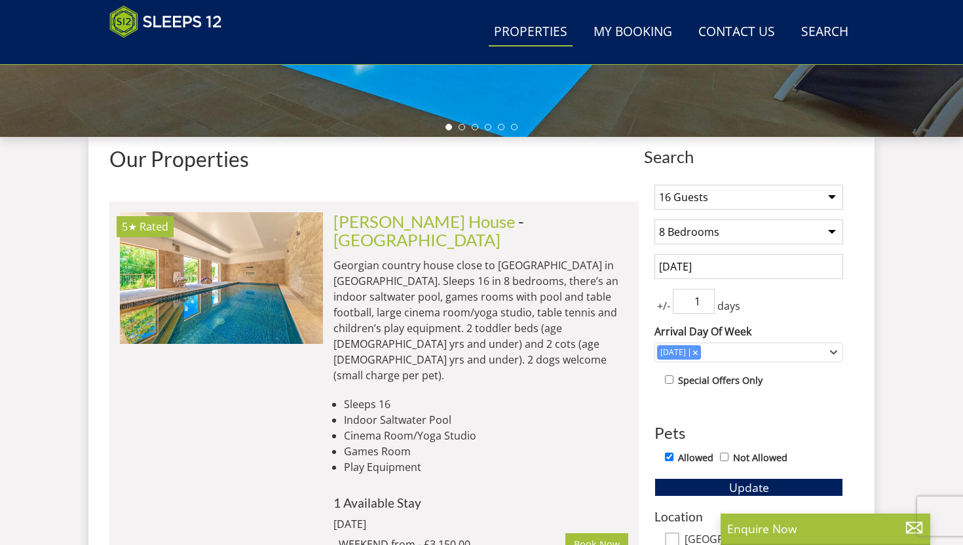
scroll to position [417, 0]
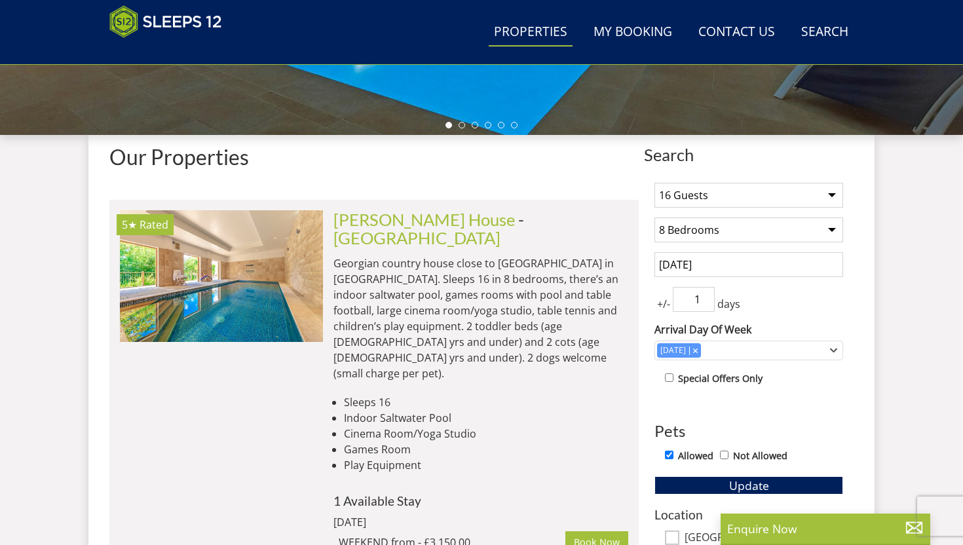
click at [707, 257] on input "[DATE]" at bounding box center [748, 264] width 189 height 25
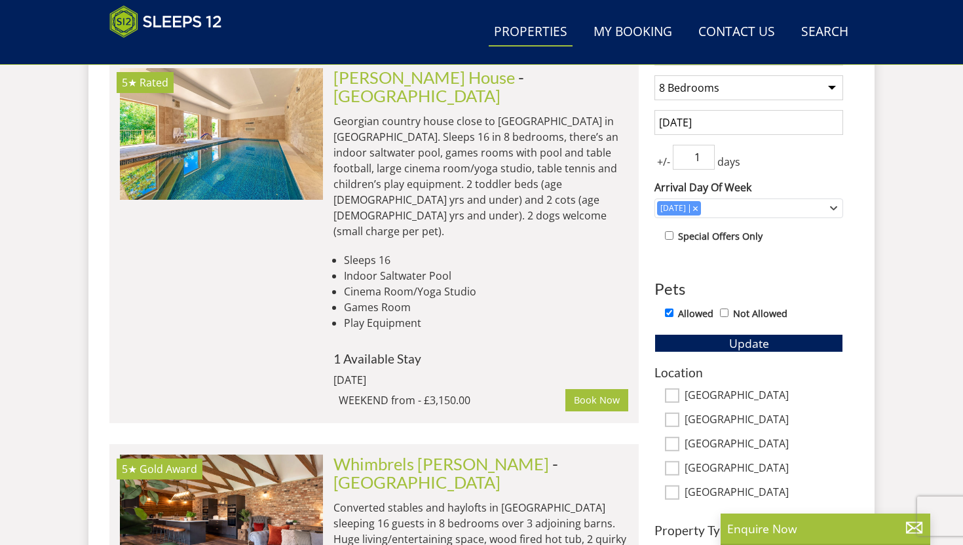
scroll to position [568, 0]
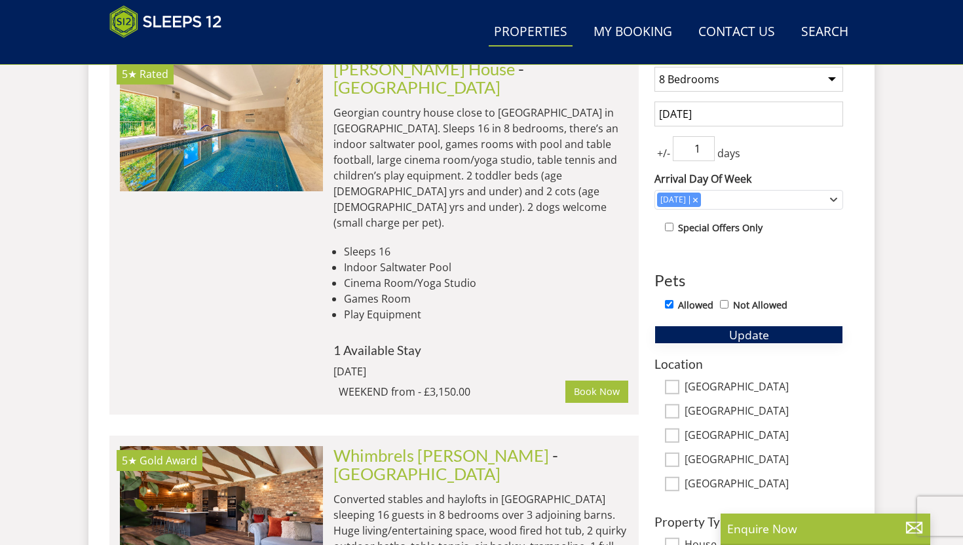
click at [764, 333] on span "Update" at bounding box center [749, 335] width 40 height 16
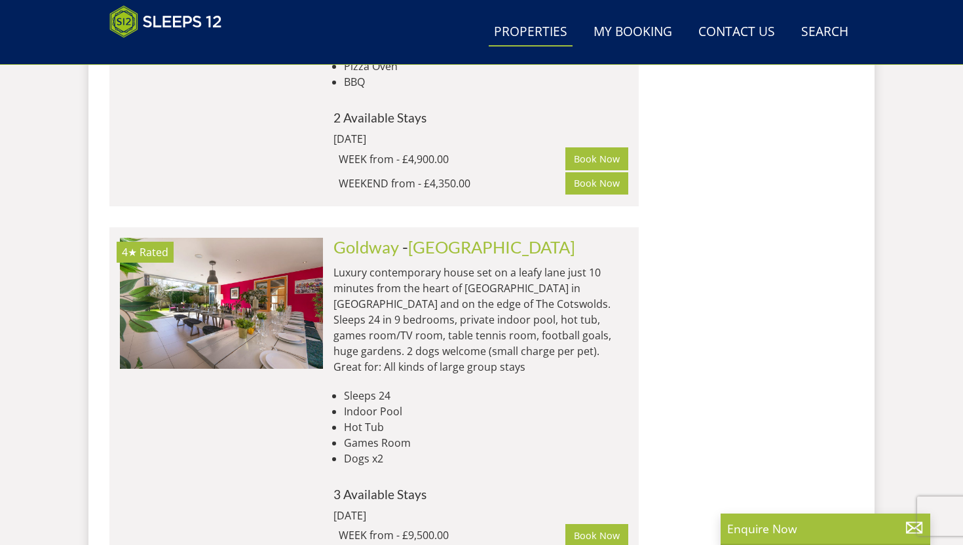
scroll to position [3554, 0]
